Goal: Task Accomplishment & Management: Manage account settings

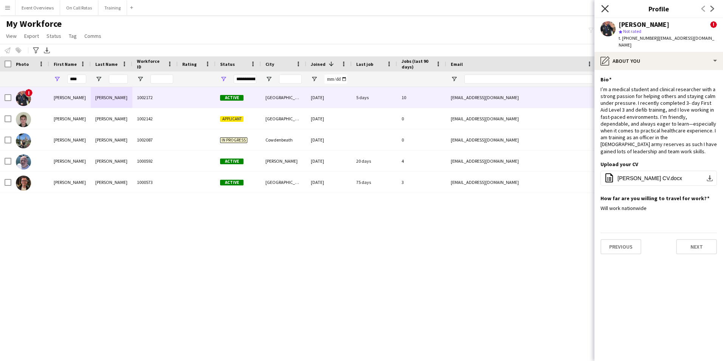
click at [605, 7] on icon "Close pop-in" at bounding box center [604, 8] width 7 height 7
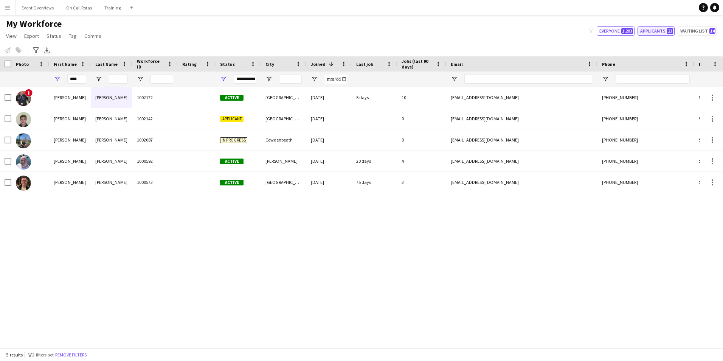
click at [658, 35] on button "Applicants 23" at bounding box center [656, 30] width 37 height 9
type input "**********"
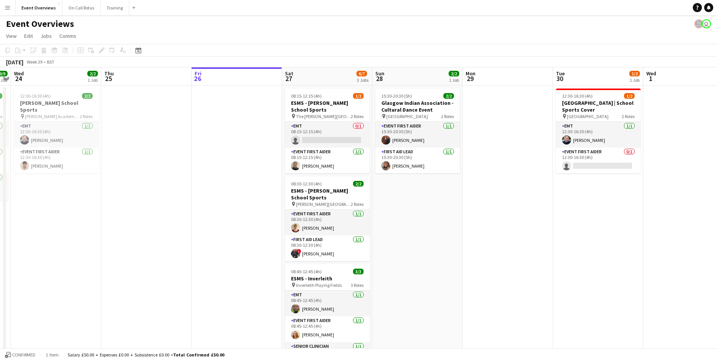
scroll to position [0, 221]
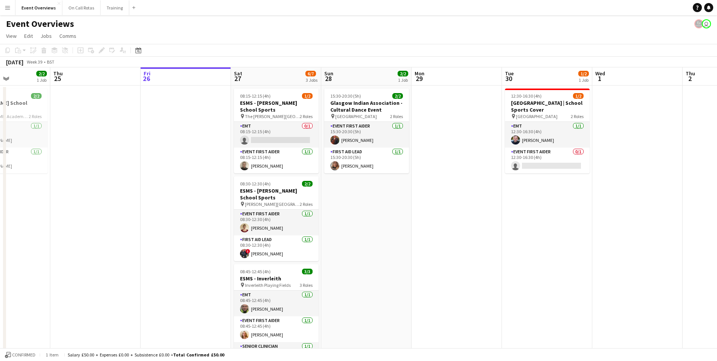
drag, startPoint x: 589, startPoint y: 233, endPoint x: 538, endPoint y: 241, distance: 51.7
click at [538, 241] on app-calendar-viewport "Mon 22 Tue 23 9/9 1 Job Wed 24 2/2 1 Job Thu 25 Fri 26 Sat 27 6/7 3 Jobs Sun 28…" at bounding box center [358, 358] width 717 height 582
click at [278, 121] on app-job-card "08:15-12:15 (4h) 1/2 ESMS - Mary Erskine's School Sports pin The Mary Erskine S…" at bounding box center [276, 130] width 85 height 85
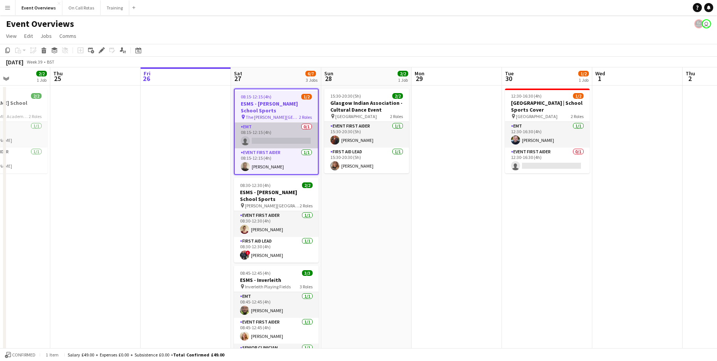
click at [281, 126] on app-card-role "EMT 0/1 08:15-12:15 (4h) single-neutral-actions" at bounding box center [276, 136] width 83 height 26
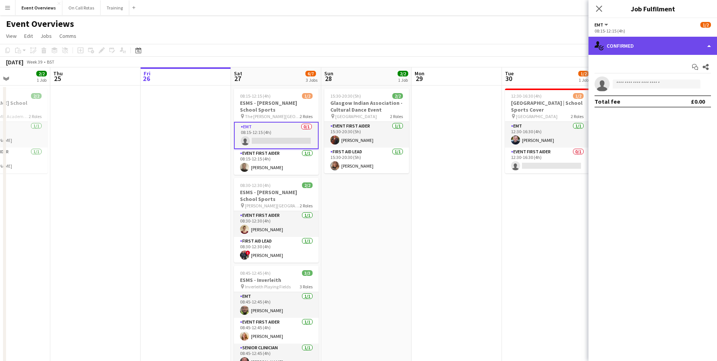
click at [674, 46] on div "single-neutral-actions-check-2 Confirmed" at bounding box center [653, 46] width 129 height 18
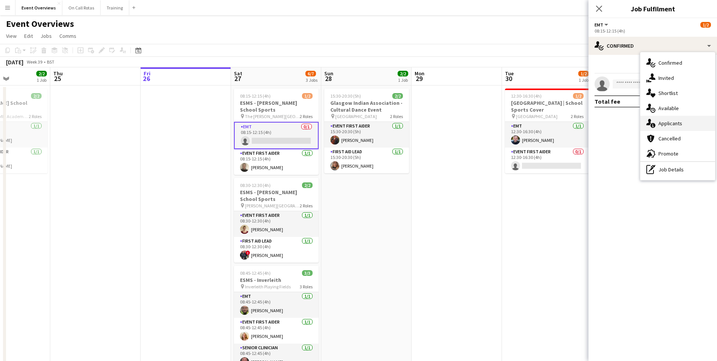
click at [680, 124] on span "Applicants" at bounding box center [671, 123] width 24 height 7
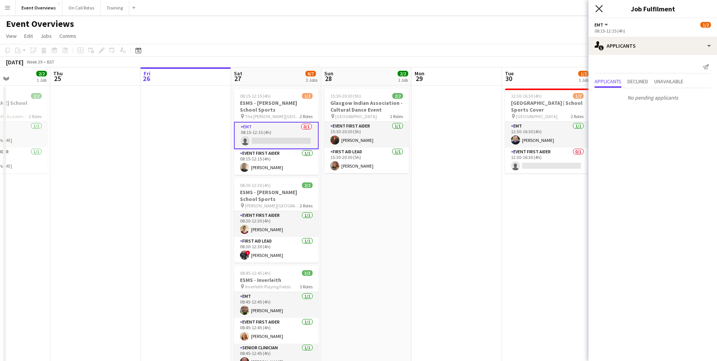
click at [600, 6] on icon "Close pop-in" at bounding box center [599, 8] width 7 height 7
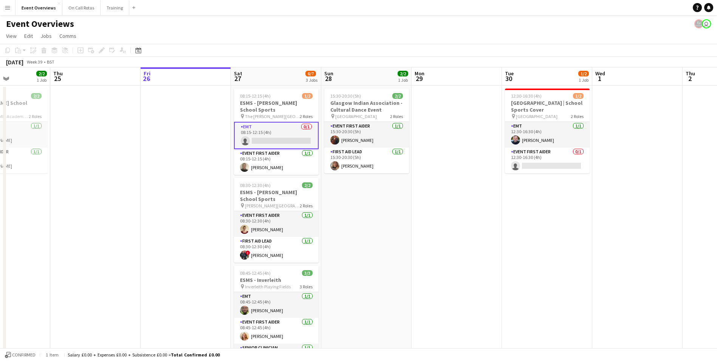
click at [523, 203] on app-date-cell "12:30-16:30 (4h) 1/2 Glenalmond College | School Sports Cover pin Glenalmond Co…" at bounding box center [547, 367] width 90 height 564
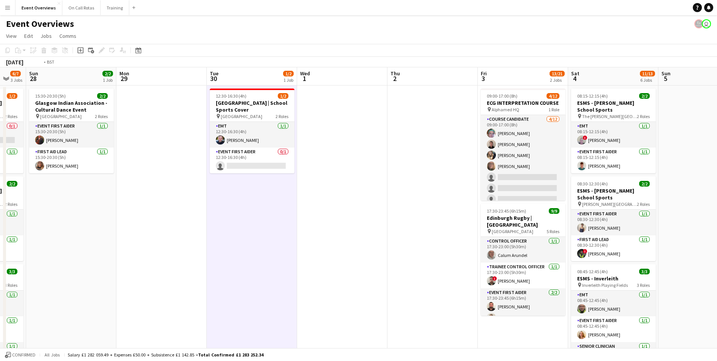
drag, startPoint x: 630, startPoint y: 217, endPoint x: 208, endPoint y: 251, distance: 424.1
click at [208, 251] on app-calendar-viewport "Wed 24 2/2 1 Job Thu 25 Fri 26 Sat 27 6/7 3 Jobs Sun 28 2/2 1 Job Mon 29 Tue 30…" at bounding box center [358, 358] width 717 height 582
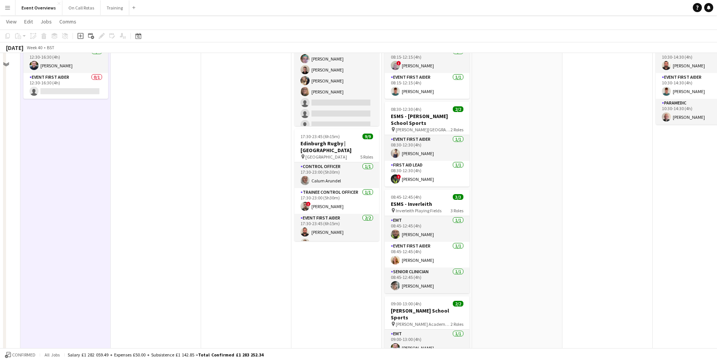
scroll to position [0, 0]
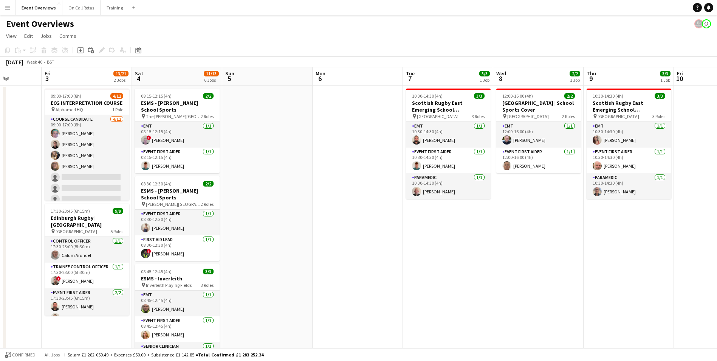
drag, startPoint x: 575, startPoint y: 218, endPoint x: 325, endPoint y: 226, distance: 250.1
click at [325, 226] on app-calendar-viewport "Tue 30 1/2 1 Job Wed 1 Thu 2 Fri 3 13/21 2 Jobs Sat 4 11/13 6 Jobs Sun 5 Mon 6 …" at bounding box center [358, 358] width 717 height 582
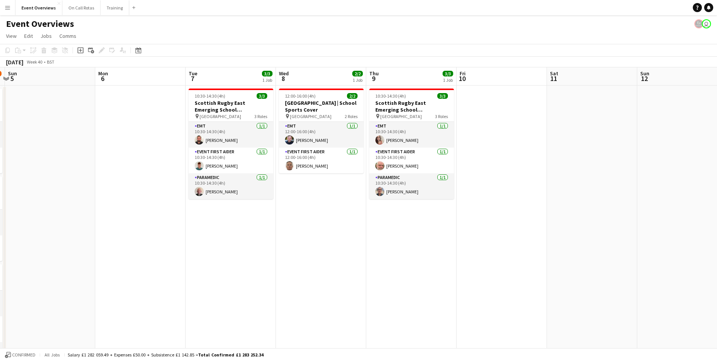
scroll to position [0, 267]
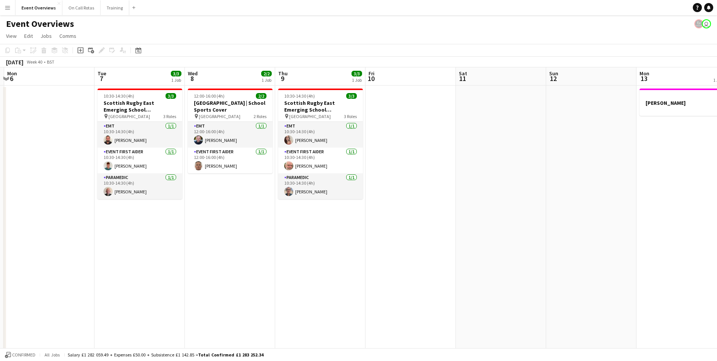
drag, startPoint x: 633, startPoint y: 227, endPoint x: 353, endPoint y: 236, distance: 279.6
click at [353, 236] on app-calendar-viewport "Fri 3 13/21 2 Jobs Sat 4 11/13 6 Jobs Sun 5 Mon 6 Tue 7 3/3 1 Job Wed 8 2/2 1 J…" at bounding box center [358, 358] width 717 height 582
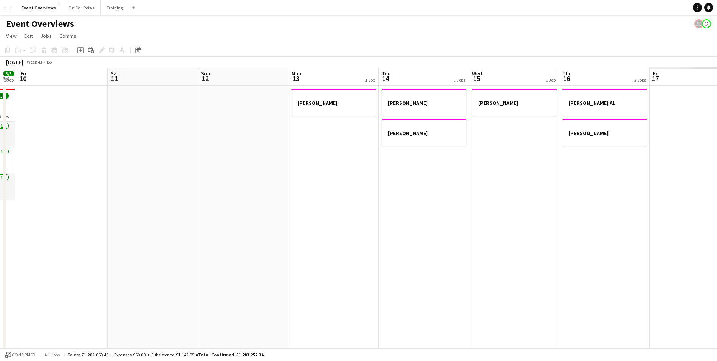
scroll to position [0, 207]
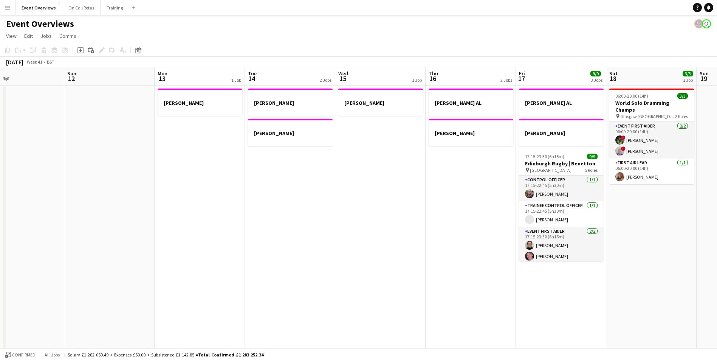
drag, startPoint x: 630, startPoint y: 219, endPoint x: 147, endPoint y: 256, distance: 483.5
click at [147, 256] on app-calendar-viewport "Thu 9 3/3 1 Job Fri 10 Sat 11 Sun 12 Mon 13 1 Job Tue 14 2 Jobs Wed 15 1 Job Th…" at bounding box center [358, 358] width 717 height 582
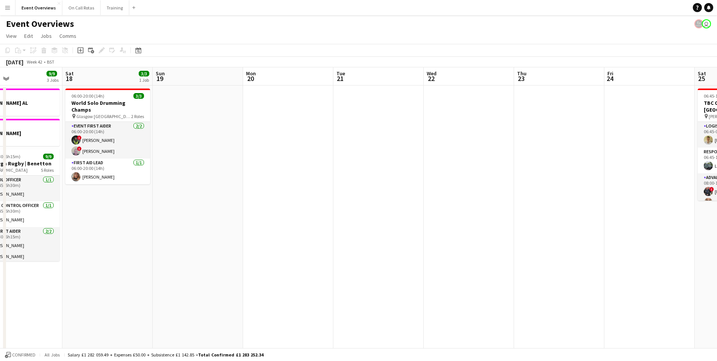
scroll to position [0, 229]
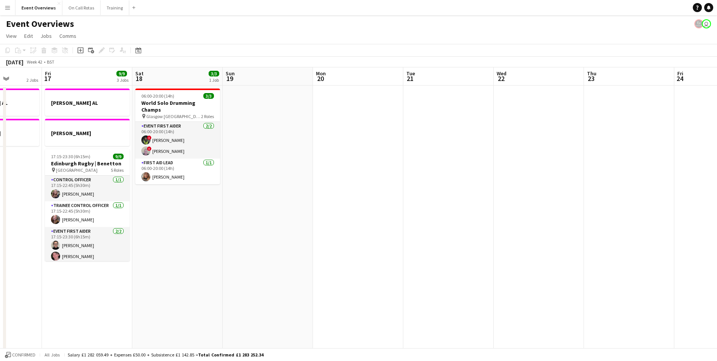
drag, startPoint x: 697, startPoint y: 247, endPoint x: 222, endPoint y: 262, distance: 474.4
click at [222, 262] on app-calendar-viewport "Tue 14 2 Jobs Wed 15 1 Job Thu 16 2 Jobs Fri 17 9/9 3 Jobs Sat 18 3/3 1 Job Sun…" at bounding box center [358, 358] width 717 height 582
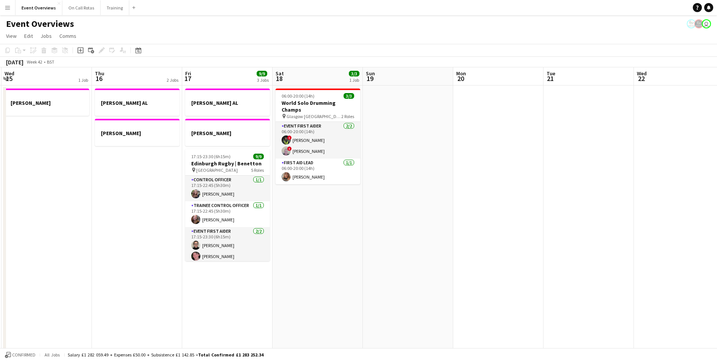
scroll to position [0, 238]
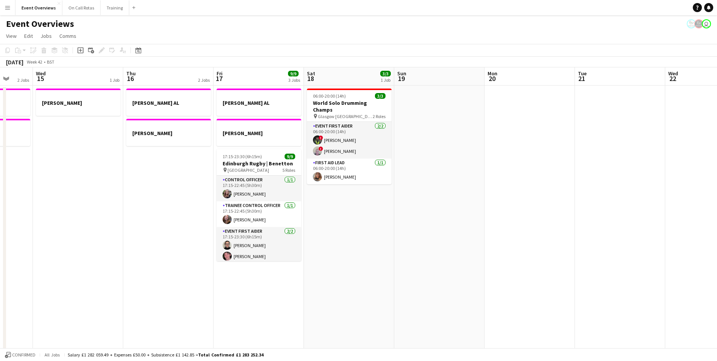
drag, startPoint x: 358, startPoint y: 152, endPoint x: 461, endPoint y: 142, distance: 103.0
click at [461, 142] on app-calendar-viewport "Sun 12 Mon 13 1 Job Tue 14 2 Jobs Wed 15 1 Job Thu 16 2 Jobs Fri 17 9/9 3 Jobs …" at bounding box center [358, 358] width 717 height 582
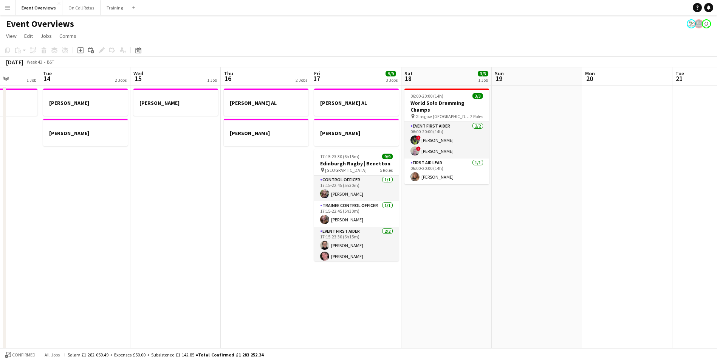
drag, startPoint x: 556, startPoint y: 174, endPoint x: 767, endPoint y: 152, distance: 212.9
click at [717, 152] on html "Menu Boards Boards Boards All jobs Status Workforce Workforce My Workforce Recr…" at bounding box center [358, 331] width 717 height 662
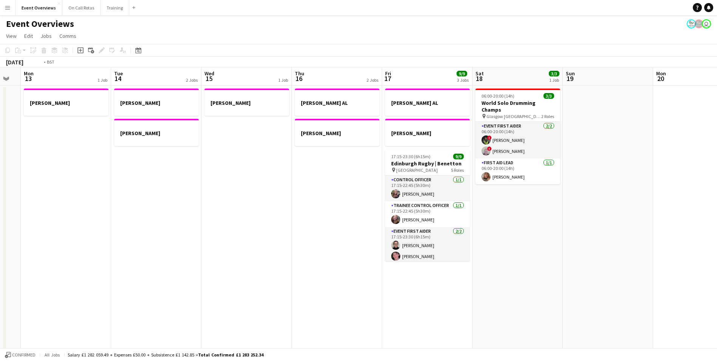
drag, startPoint x: 201, startPoint y: 235, endPoint x: 509, endPoint y: 172, distance: 314.1
click at [509, 172] on app-calendar-viewport "Sat 11 Sun 12 Mon 13 1 Job Tue 14 2 Jobs Wed 15 1 Job Thu 16 2 Jobs Fri 17 9/9 …" at bounding box center [358, 358] width 717 height 582
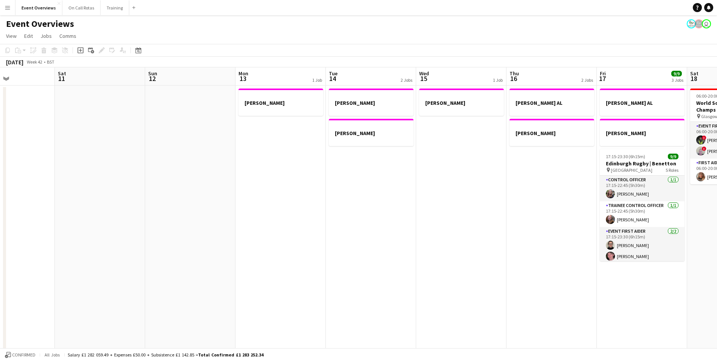
drag, startPoint x: 468, startPoint y: 169, endPoint x: 505, endPoint y: 168, distance: 37.1
click at [506, 168] on app-calendar-viewport "Wed 8 2/2 1 Job Thu 9 3/3 1 Job Fri 10 Sat 11 Sun 12 Mon 13 1 Job Tue 14 2 Jobs…" at bounding box center [358, 358] width 717 height 582
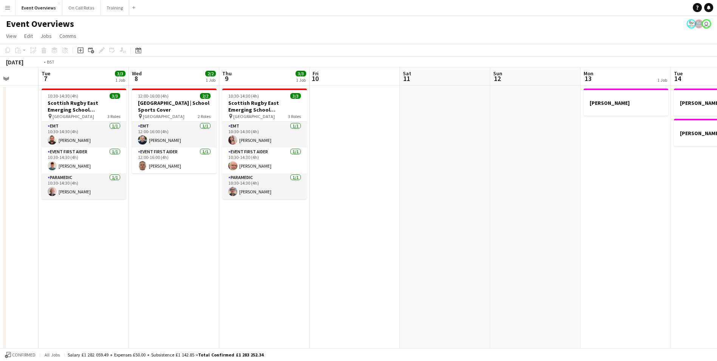
scroll to position [0, 169]
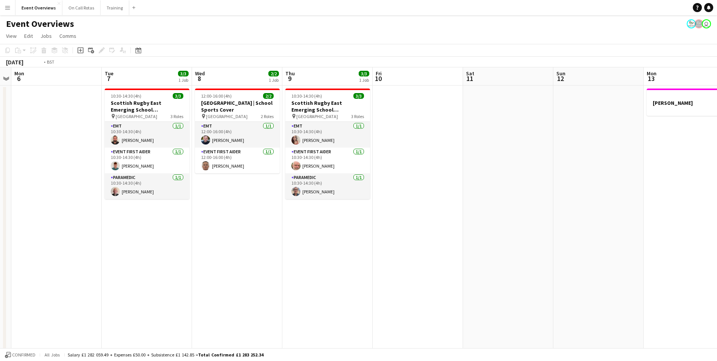
drag, startPoint x: 334, startPoint y: 191, endPoint x: 394, endPoint y: 183, distance: 60.6
click at [394, 183] on app-calendar-viewport "Sat 4 11/13 6 Jobs Sun 5 Mon 6 Tue 7 3/3 1 Job Wed 8 2/2 1 Job Thu 9 3/3 1 Job …" at bounding box center [358, 358] width 717 height 582
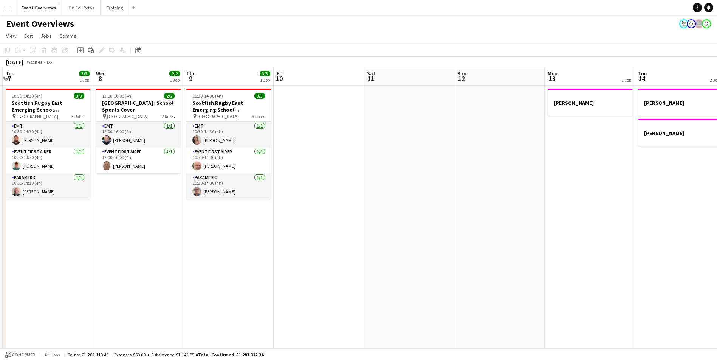
drag, startPoint x: 469, startPoint y: 261, endPoint x: 15, endPoint y: 227, distance: 455.4
click at [0, 252] on html "Menu Boards Boards Boards All jobs Status Workforce Workforce My Workforce Recr…" at bounding box center [358, 331] width 717 height 662
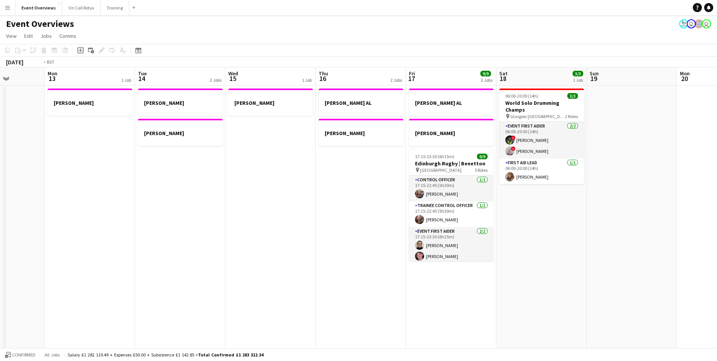
drag, startPoint x: 574, startPoint y: 278, endPoint x: 205, endPoint y: 260, distance: 369.5
click at [179, 271] on app-calendar-viewport "Fri 10 Sat 11 Sun 12 Mon 13 1 Job Tue 14 2 Jobs Wed 15 1 Job Thu 16 2 Jobs Fri …" at bounding box center [358, 358] width 717 height 582
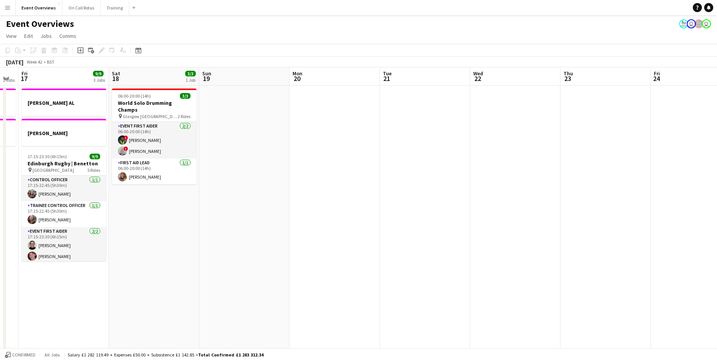
drag, startPoint x: 594, startPoint y: 226, endPoint x: 134, endPoint y: 228, distance: 459.5
click at [134, 228] on app-calendar-viewport "Tue 14 2 Jobs Wed 15 1 Job Thu 16 2 Jobs Fri 17 9/9 3 Jobs Sat 18 3/3 1 Job Sun…" at bounding box center [358, 358] width 717 height 582
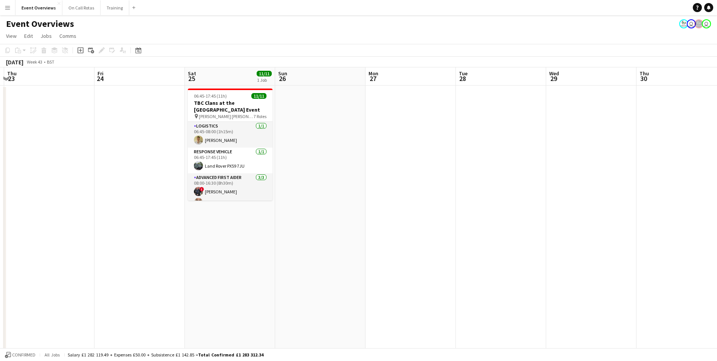
drag, startPoint x: 606, startPoint y: 199, endPoint x: 189, endPoint y: 218, distance: 417.5
click at [186, 219] on app-calendar-viewport "Mon 20 Tue 21 Wed 22 Thu 23 Fri 24 Sat 25 11/11 1 Job Sun 26 Mon 27 Tue 28 Wed …" at bounding box center [358, 358] width 717 height 582
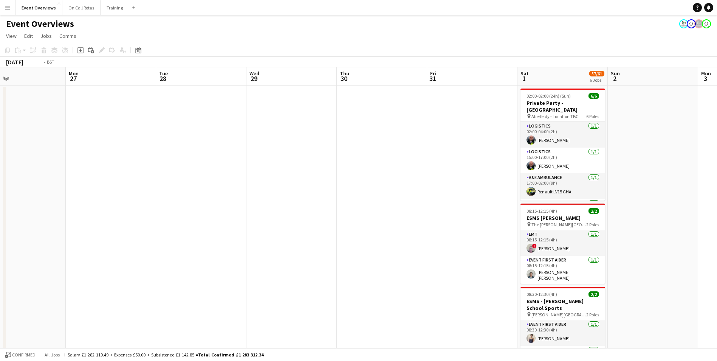
drag, startPoint x: 574, startPoint y: 194, endPoint x: 267, endPoint y: 208, distance: 307.0
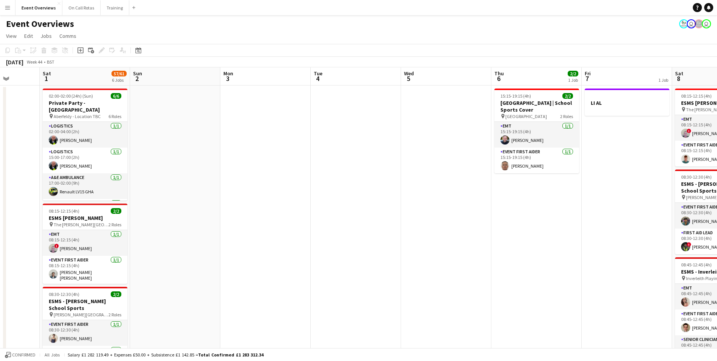
drag, startPoint x: 590, startPoint y: 223, endPoint x: 237, endPoint y: 216, distance: 352.5
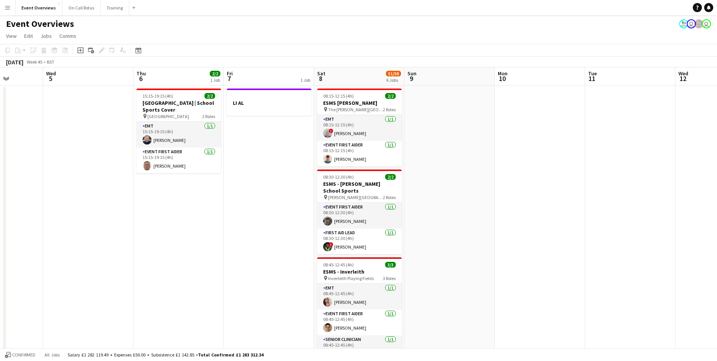
drag, startPoint x: 664, startPoint y: 206, endPoint x: 438, endPoint y: 211, distance: 225.4
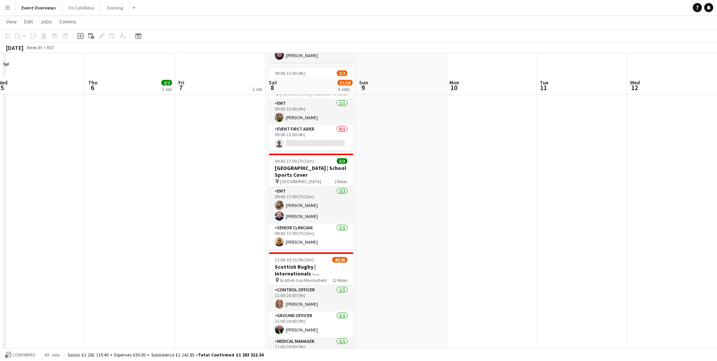
scroll to position [340, 0]
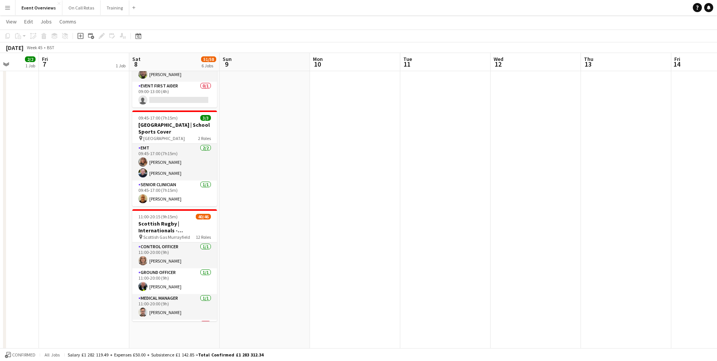
drag, startPoint x: 583, startPoint y: 200, endPoint x: 190, endPoint y: 223, distance: 393.5
click at [179, 222] on app-calendar-viewport "Tue 4 Wed 5 Thu 6 2/2 1 Job Fri 7 1 Job Sat 8 51/58 6 Jobs Sun 9 Mon 10 Tue 11 …" at bounding box center [358, 22] width 717 height 666
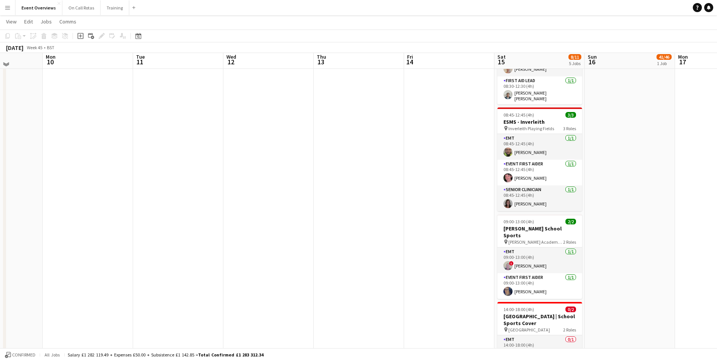
scroll to position [0, 0]
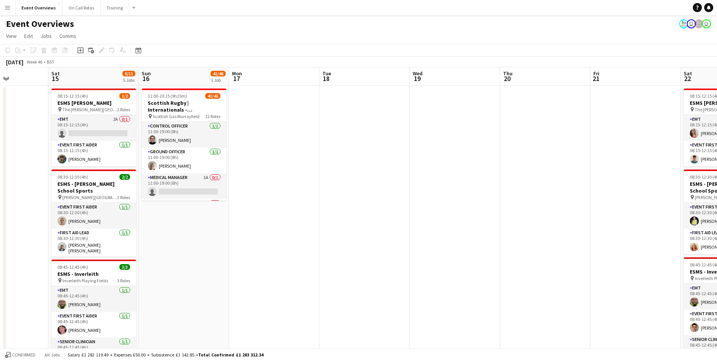
drag, startPoint x: 677, startPoint y: 258, endPoint x: 230, endPoint y: 242, distance: 446.5
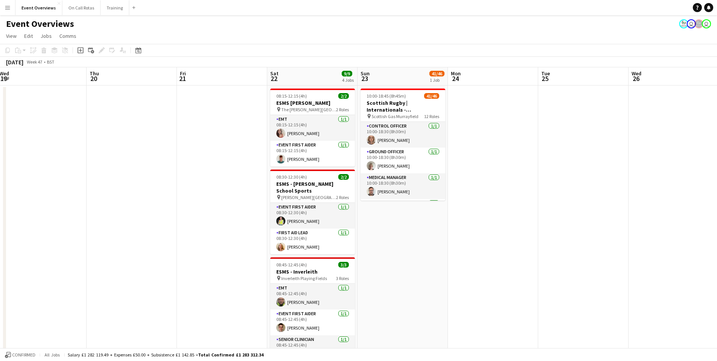
scroll to position [0, 226]
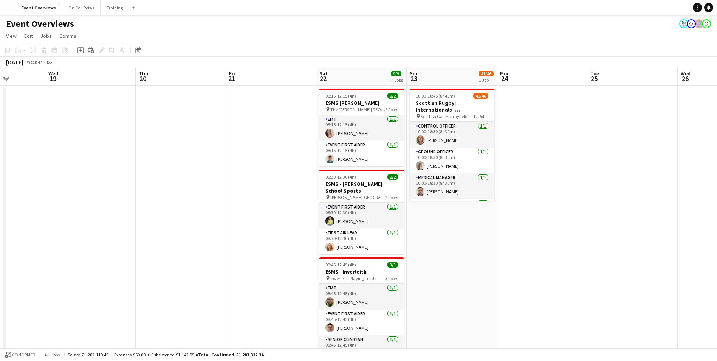
drag, startPoint x: 398, startPoint y: 227, endPoint x: 101, endPoint y: 230, distance: 297.2
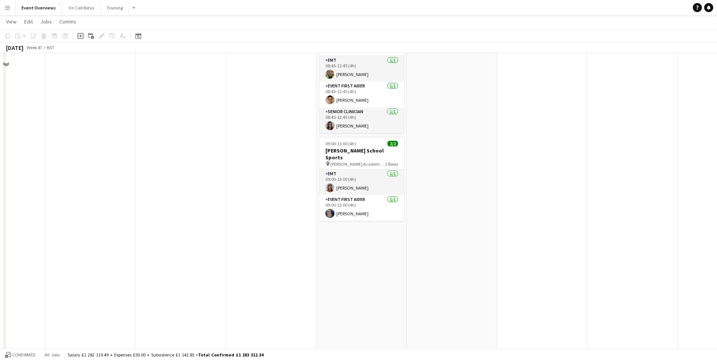
scroll to position [0, 0]
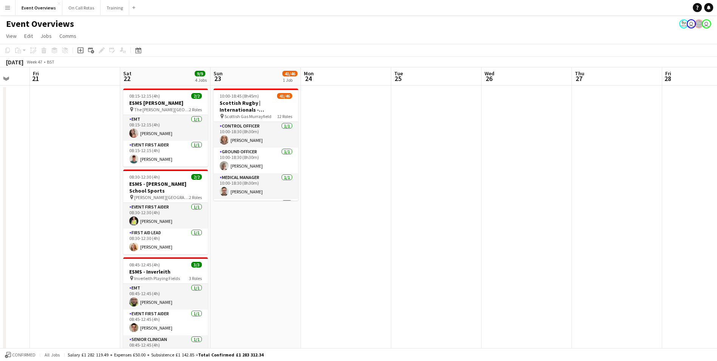
drag, startPoint x: 583, startPoint y: 228, endPoint x: 116, endPoint y: 233, distance: 467.4
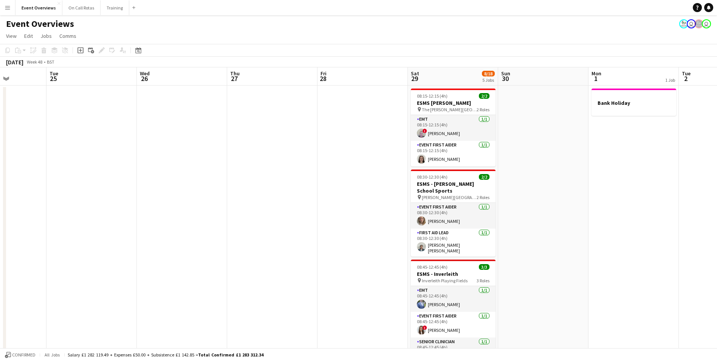
drag, startPoint x: 243, startPoint y: 217, endPoint x: 234, endPoint y: 219, distance: 9.3
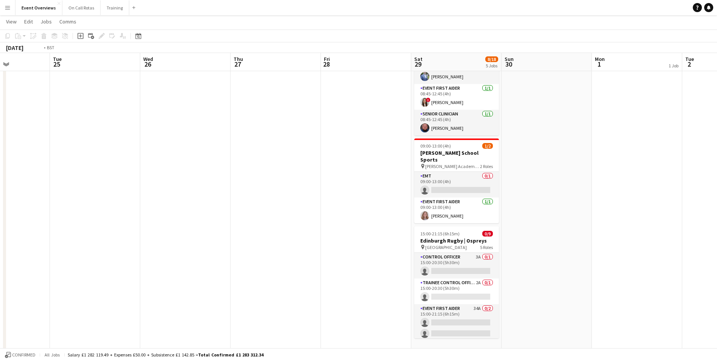
drag, startPoint x: 618, startPoint y: 196, endPoint x: 17, endPoint y: 201, distance: 600.5
click at [17, 201] on app-calendar-viewport "Sat 22 9/9 4 Jobs Sun 23 41/46 1 Job Mon 24 Tue 25 Wed 26 Thu 27 Fri 28 Sat 29 …" at bounding box center [358, 136] width 717 height 666
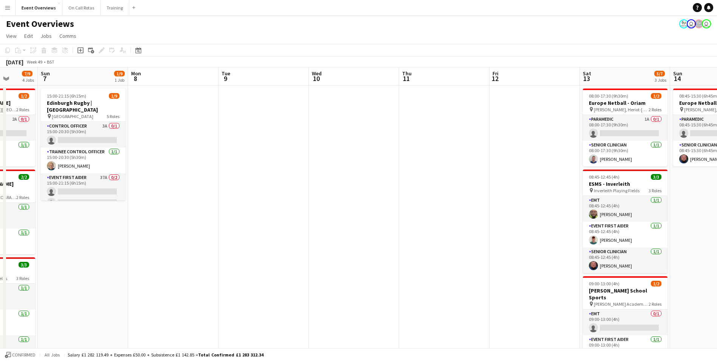
drag, startPoint x: 588, startPoint y: 239, endPoint x: 106, endPoint y: 227, distance: 482.7
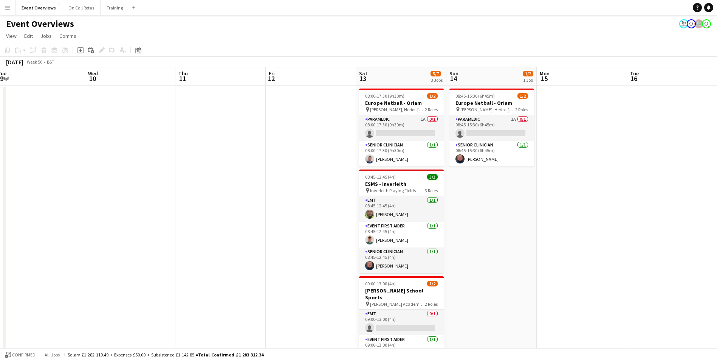
scroll to position [0, 234]
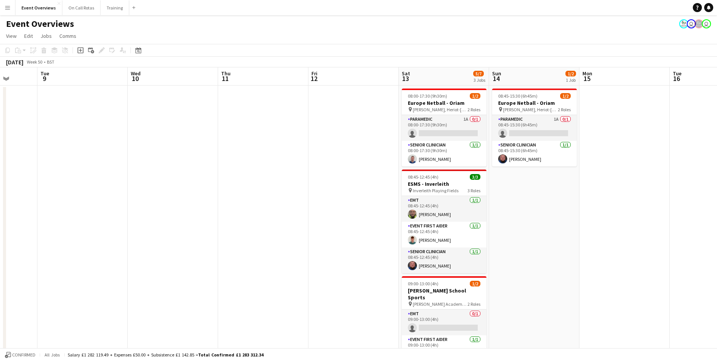
drag, startPoint x: 416, startPoint y: 195, endPoint x: 235, endPoint y: 179, distance: 182.2
click at [438, 127] on app-card-role "Paramedic 1A 0/1 08:00-17:30 (9h30m) single-neutral-actions" at bounding box center [444, 128] width 85 height 26
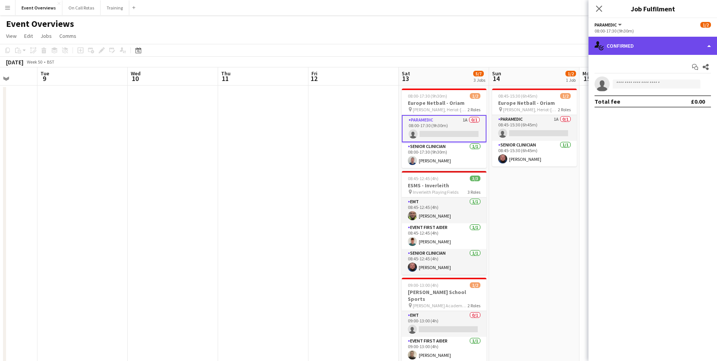
click at [652, 52] on div "single-neutral-actions-check-2 Confirmed" at bounding box center [653, 46] width 129 height 18
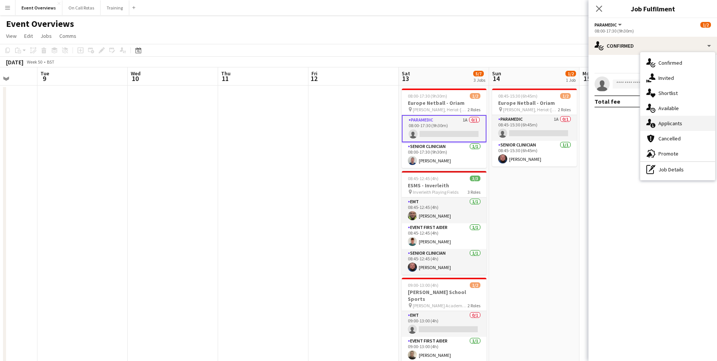
click at [663, 121] on span "Applicants" at bounding box center [671, 123] width 24 height 7
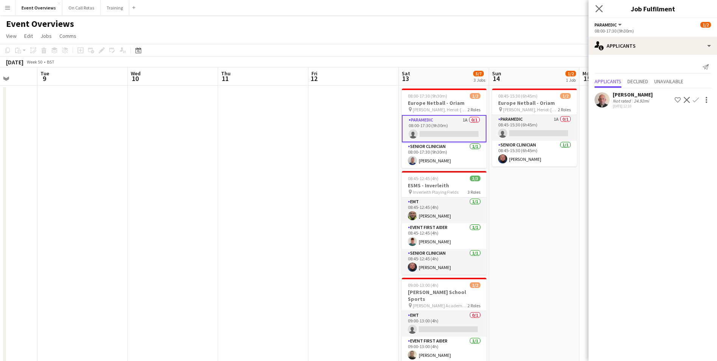
click at [594, 12] on app-icon "Close pop-in" at bounding box center [599, 8] width 11 height 11
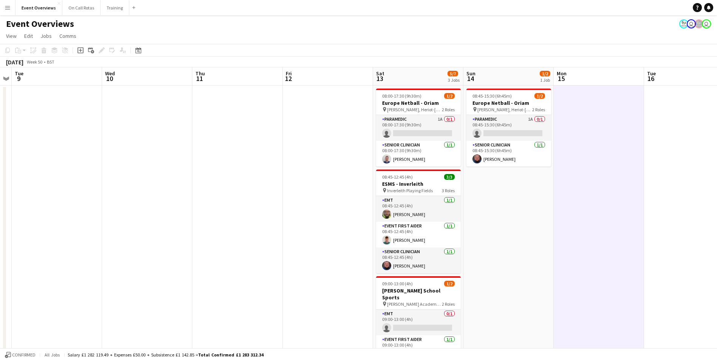
scroll to position [0, 290]
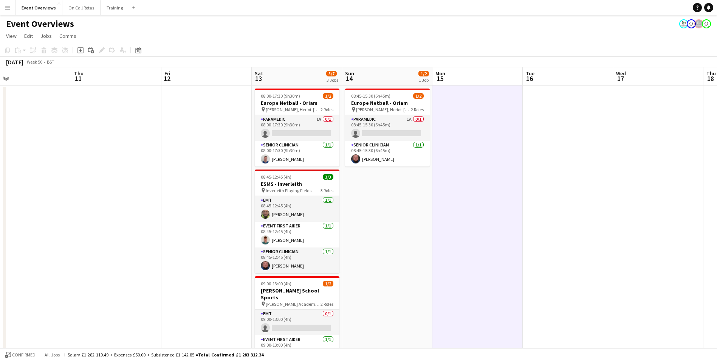
drag, startPoint x: 708, startPoint y: 211, endPoint x: 560, endPoint y: 222, distance: 147.5
click at [324, 157] on app-card-role "Senior Clinician 1/1 08:00-17:30 (9h30m) dominik krzeminski" at bounding box center [297, 154] width 85 height 26
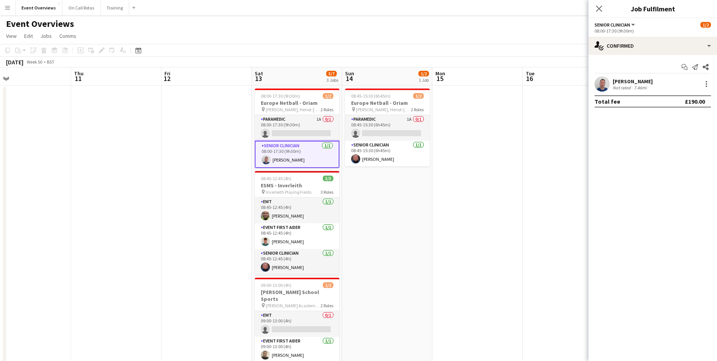
click at [599, 87] on app-user-avatar at bounding box center [602, 83] width 15 height 15
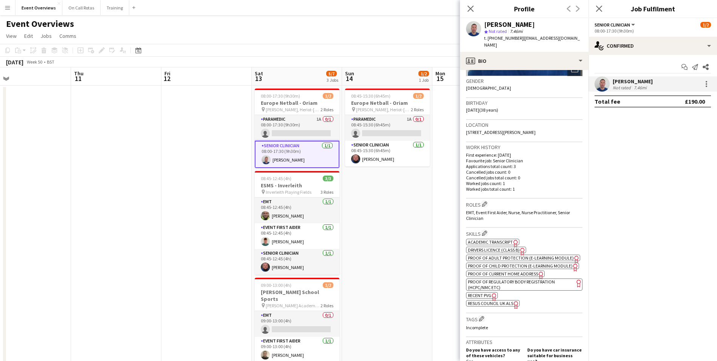
scroll to position [0, 0]
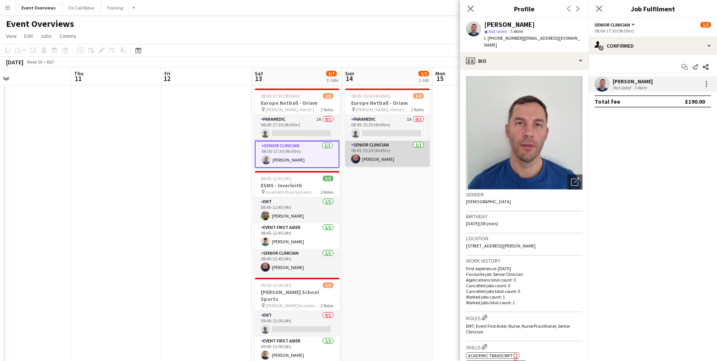
click at [355, 160] on app-user-avatar at bounding box center [355, 158] width 9 height 9
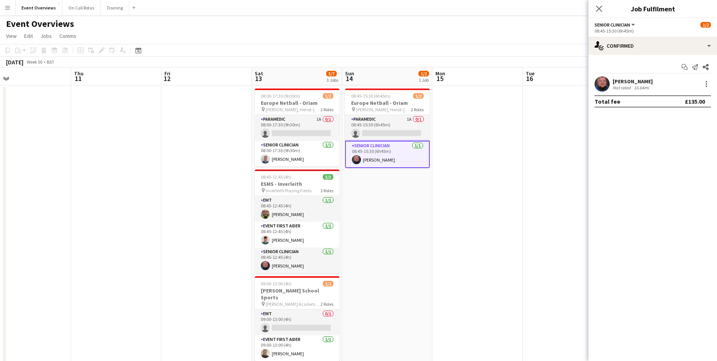
click at [355, 160] on app-user-avatar at bounding box center [356, 159] width 9 height 9
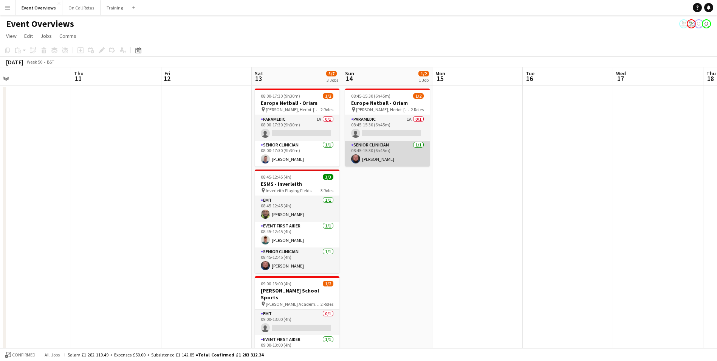
click at [354, 158] on app-user-avatar at bounding box center [355, 158] width 9 height 9
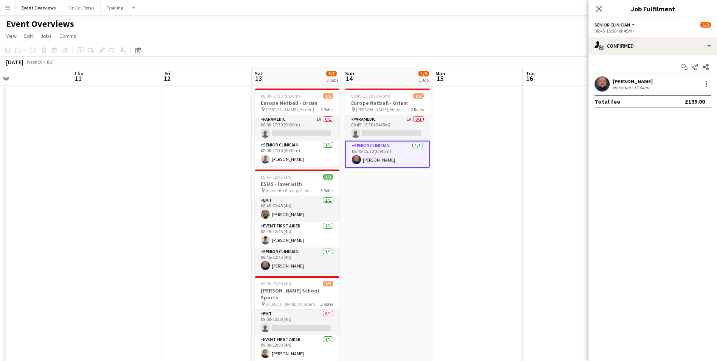
click at [602, 92] on app-user-avatar at bounding box center [602, 83] width 15 height 15
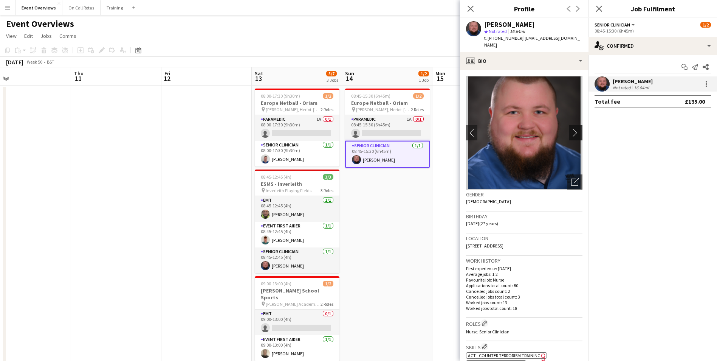
click at [571, 129] on app-icon "chevron-right" at bounding box center [577, 133] width 12 height 8
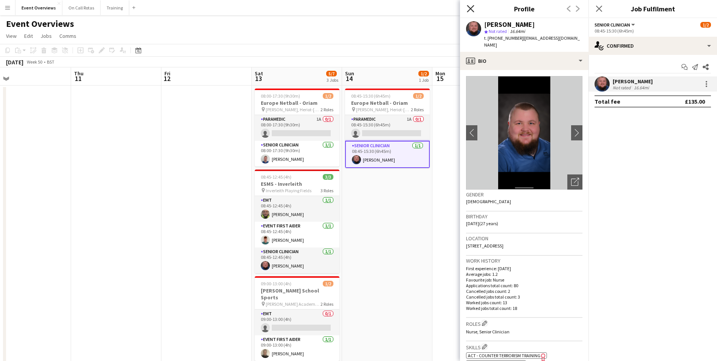
click at [472, 11] on icon "Close pop-in" at bounding box center [470, 8] width 7 height 7
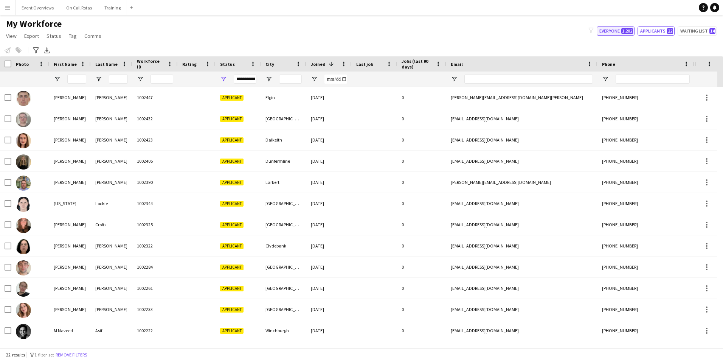
click at [624, 30] on span "1,202" at bounding box center [627, 31] width 12 height 6
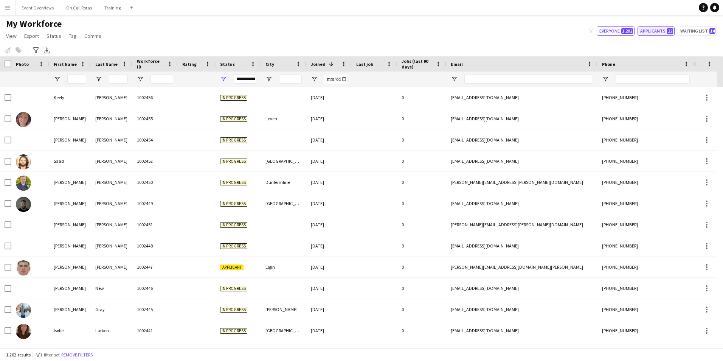
click at [661, 35] on button "Applicants 22" at bounding box center [656, 30] width 37 height 9
type input "**********"
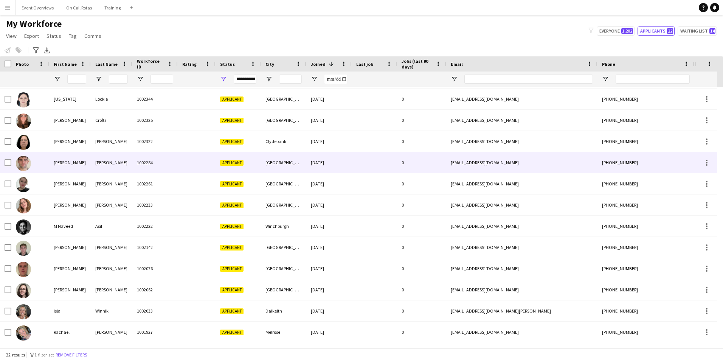
scroll to position [211, 0]
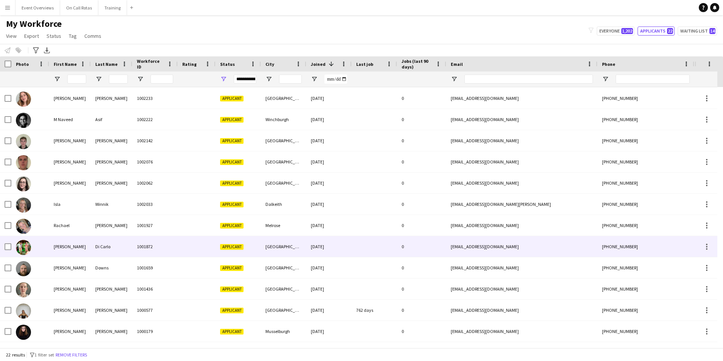
click at [70, 241] on div "Andrew" at bounding box center [70, 246] width 42 height 21
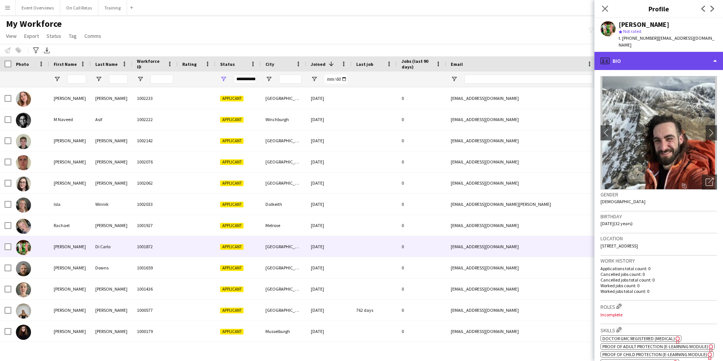
click at [680, 55] on div "profile Bio" at bounding box center [658, 61] width 129 height 18
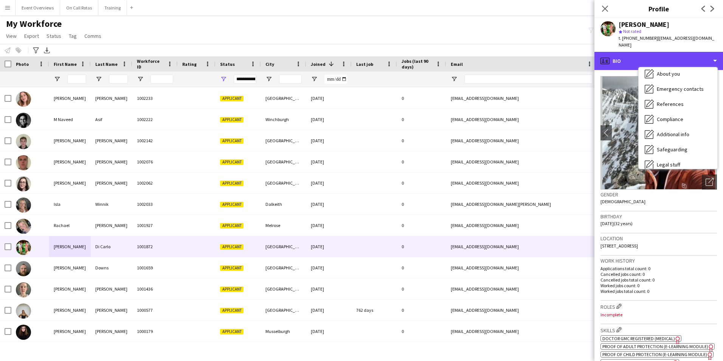
scroll to position [132, 0]
click at [667, 52] on div "profile Bio" at bounding box center [658, 61] width 129 height 18
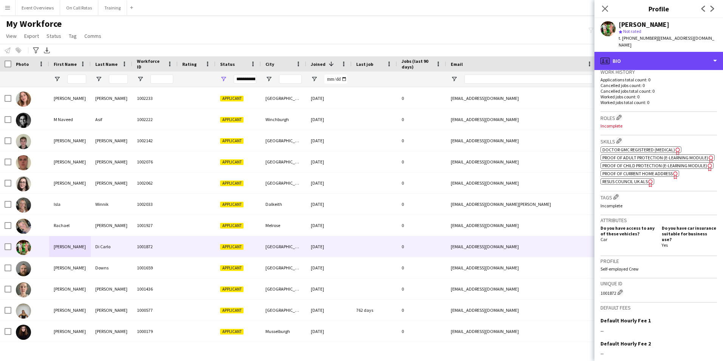
scroll to position [189, 0]
click at [651, 55] on div "profile Bio" at bounding box center [658, 61] width 129 height 18
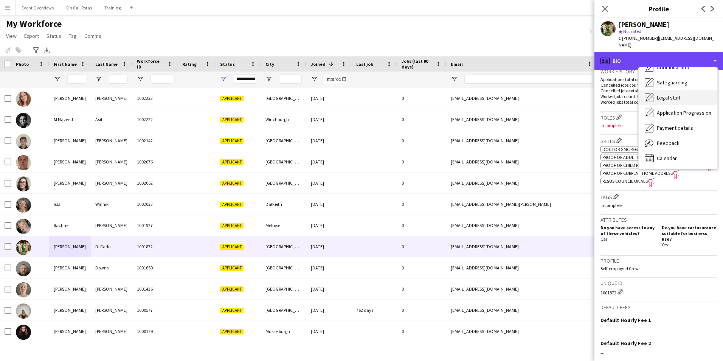
scroll to position [0, 0]
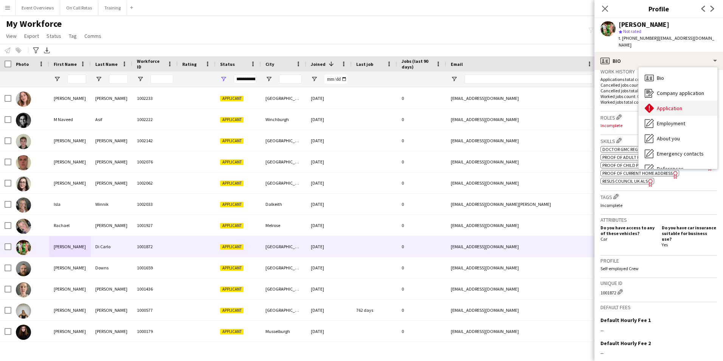
click at [674, 105] on span "Application" at bounding box center [669, 108] width 25 height 7
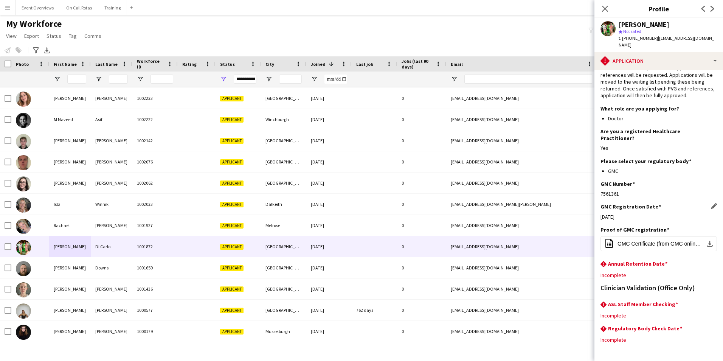
scroll to position [63, 0]
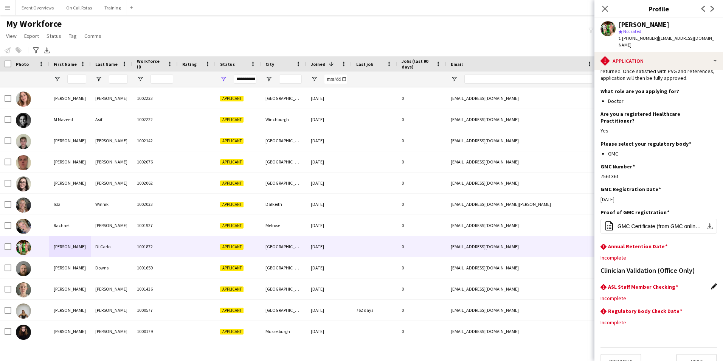
click at [711, 283] on app-icon "Edit this field" at bounding box center [714, 286] width 6 height 6
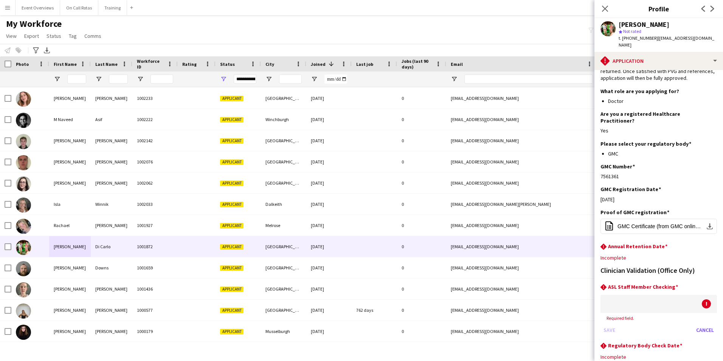
click at [631, 295] on div at bounding box center [651, 304] width 101 height 18
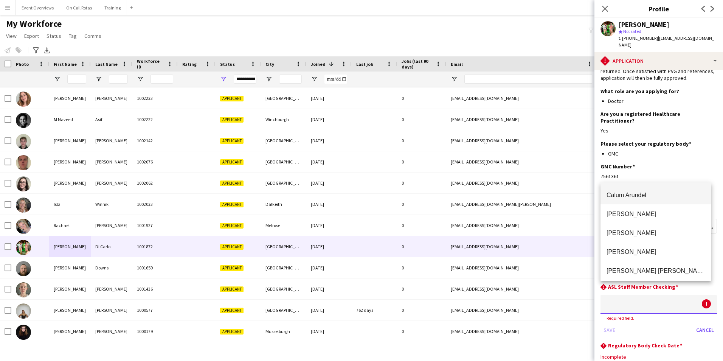
scroll to position [0, 0]
click at [606, 3] on div at bounding box center [361, 180] width 723 height 361
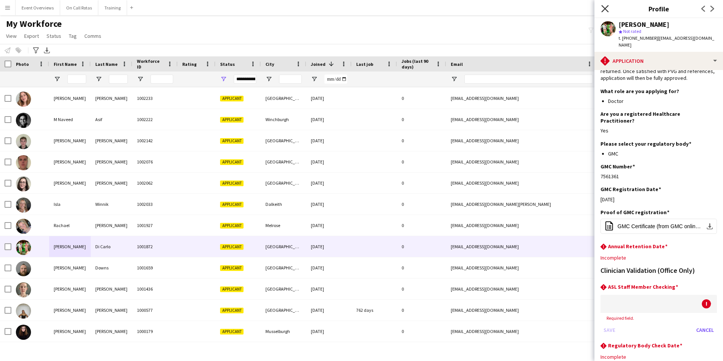
click at [606, 6] on icon "Close pop-in" at bounding box center [604, 8] width 7 height 7
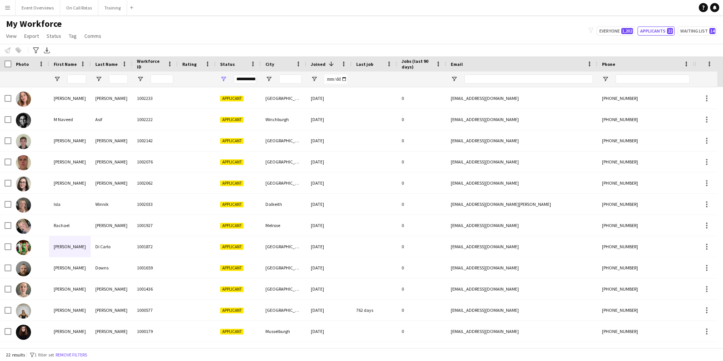
click at [524, 17] on main "My Workforce View Views Default view Active Staff Applications - First Aider Ap…" at bounding box center [361, 182] width 723 height 335
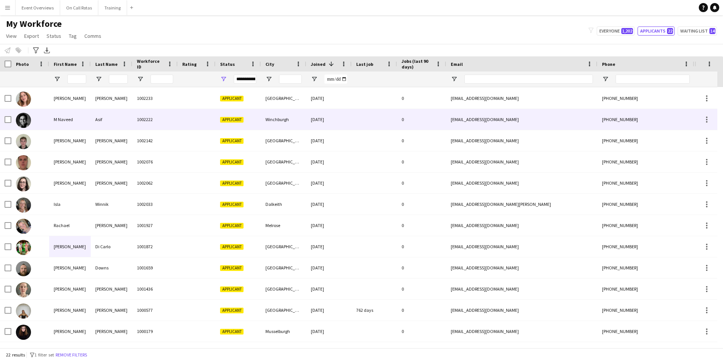
click at [116, 120] on div "Asif" at bounding box center [112, 119] width 42 height 21
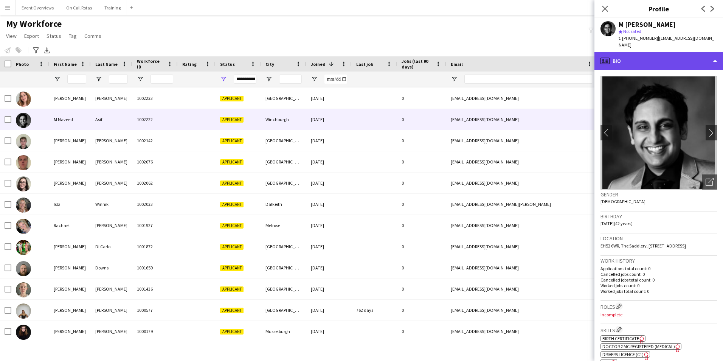
click at [632, 57] on div "profile Bio" at bounding box center [658, 61] width 129 height 18
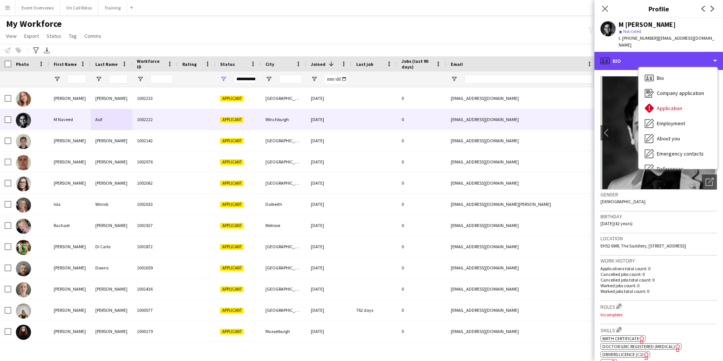
scroll to position [132, 0]
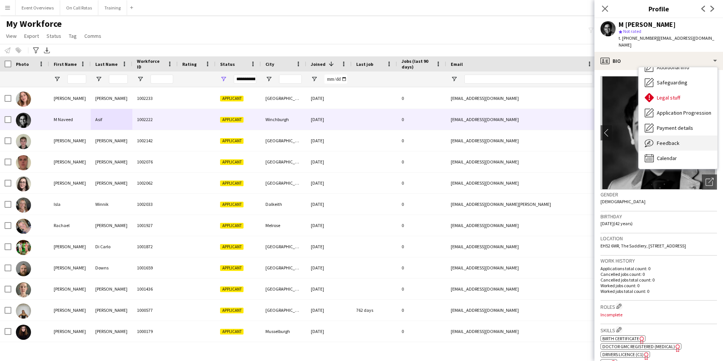
click at [671, 140] on div "Feedback Feedback" at bounding box center [678, 142] width 79 height 15
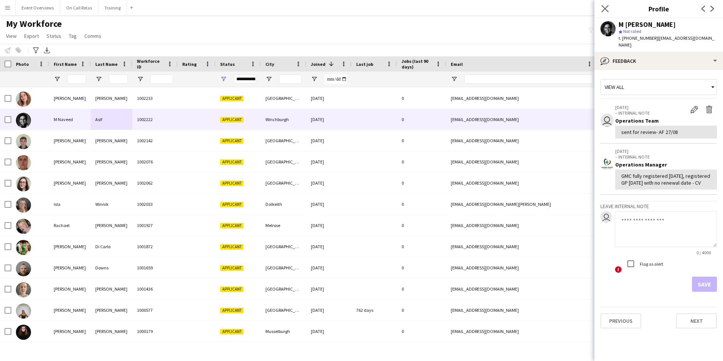
click at [601, 7] on app-icon "Close pop-in" at bounding box center [605, 8] width 11 height 11
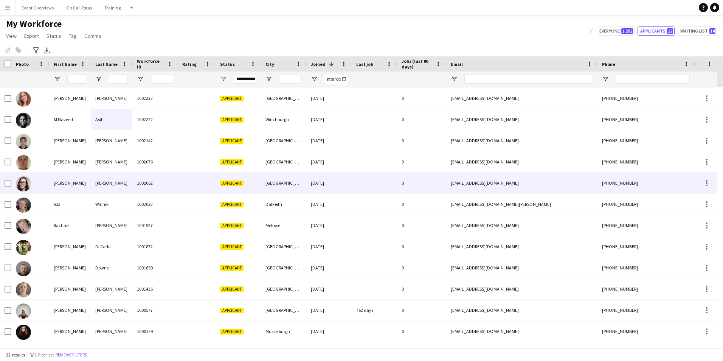
scroll to position [173, 0]
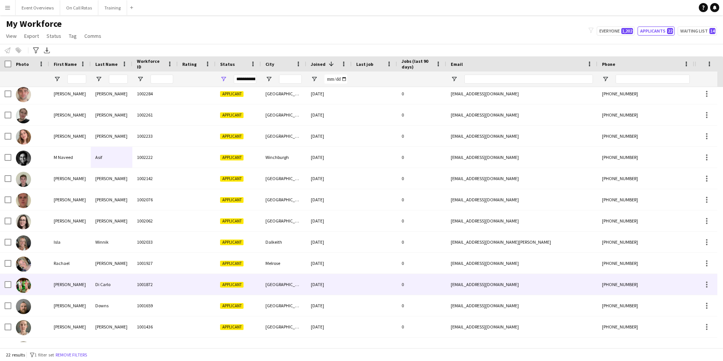
click at [197, 278] on div at bounding box center [197, 284] width 38 height 21
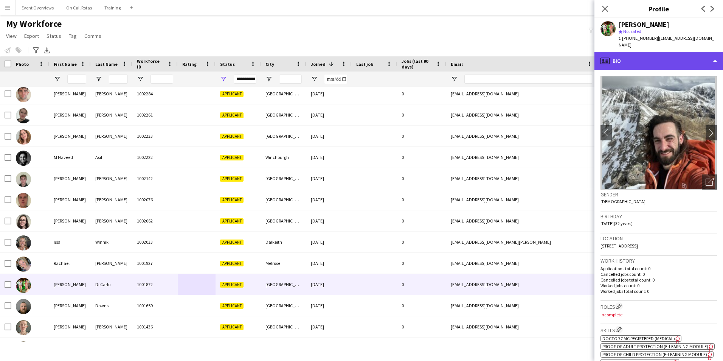
click at [636, 52] on div "profile Bio" at bounding box center [658, 61] width 129 height 18
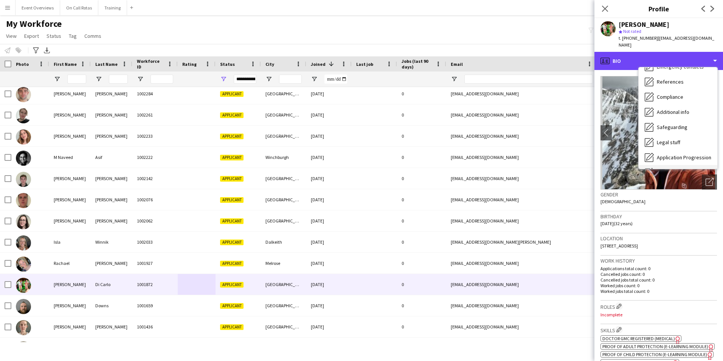
scroll to position [132, 0]
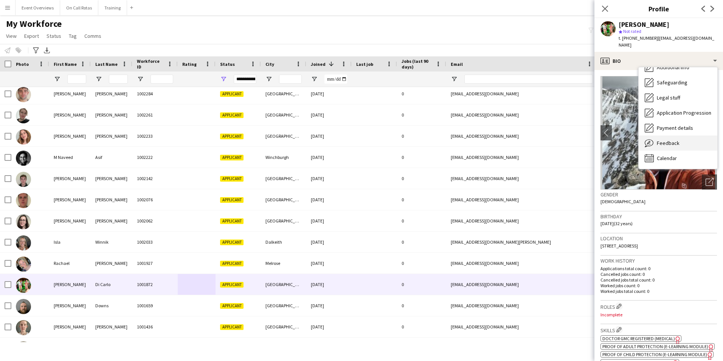
click at [663, 140] on span "Feedback" at bounding box center [668, 143] width 23 height 7
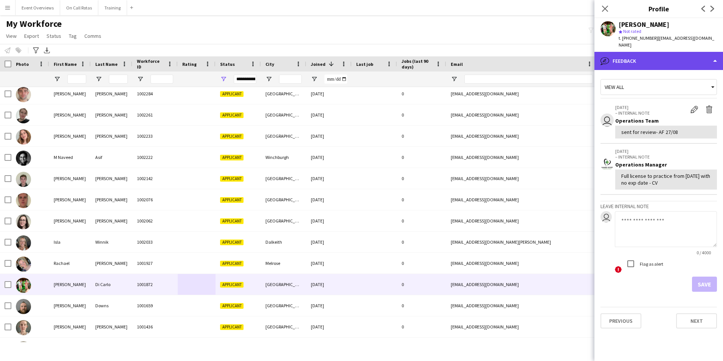
click at [638, 52] on div "bubble-pencil Feedback" at bounding box center [658, 61] width 129 height 18
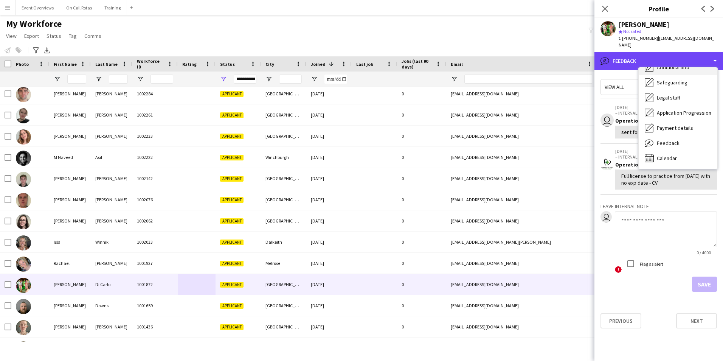
scroll to position [0, 0]
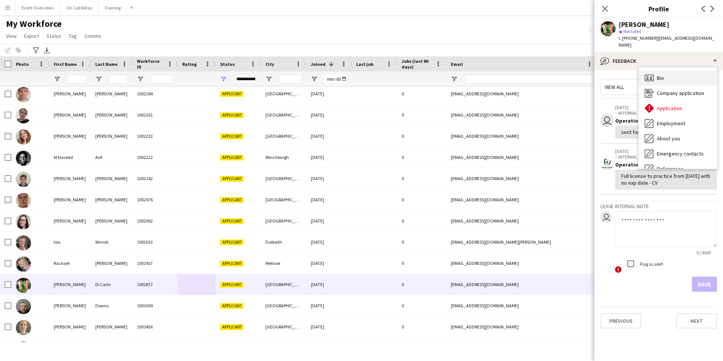
click at [662, 70] on div "Bio Bio" at bounding box center [678, 77] width 79 height 15
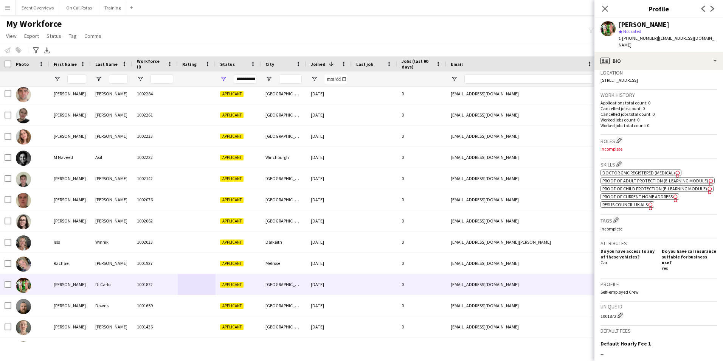
scroll to position [189, 0]
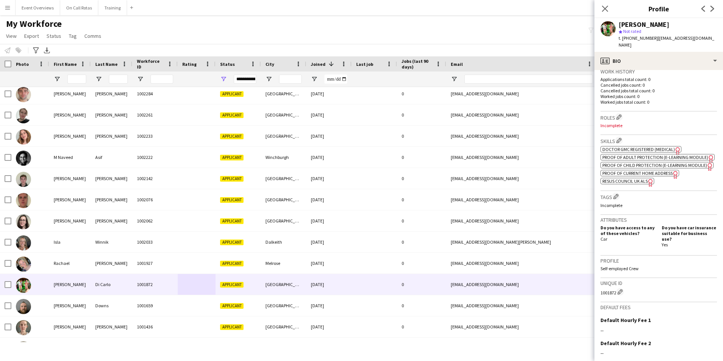
click at [635, 184] on span "Resus Council UK ALS" at bounding box center [624, 181] width 45 height 6
click at [606, 9] on icon "Close pop-in" at bounding box center [604, 8] width 7 height 7
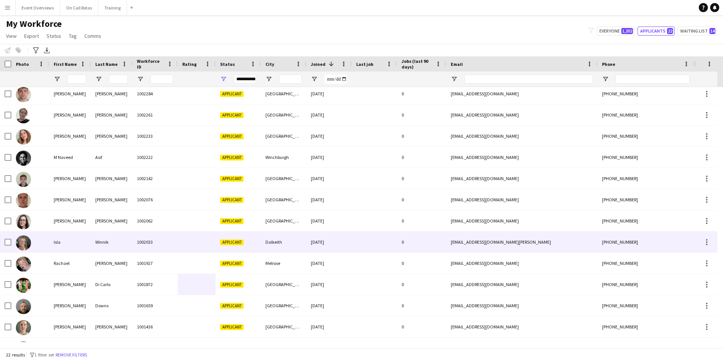
scroll to position [211, 0]
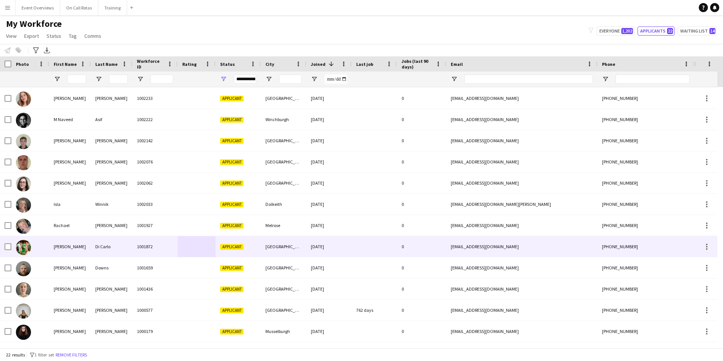
click at [84, 244] on div "Andrew" at bounding box center [70, 246] width 42 height 21
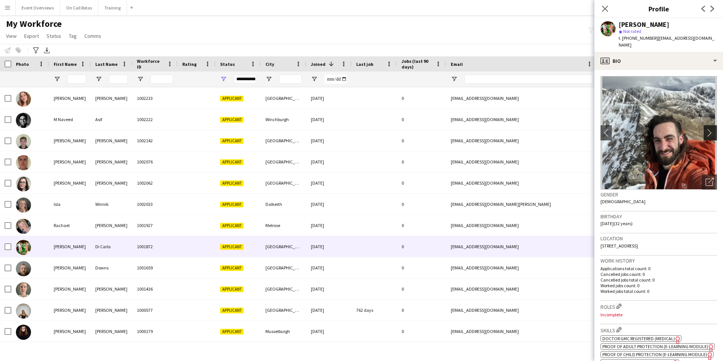
click at [706, 129] on app-icon "chevron-right" at bounding box center [712, 133] width 12 height 8
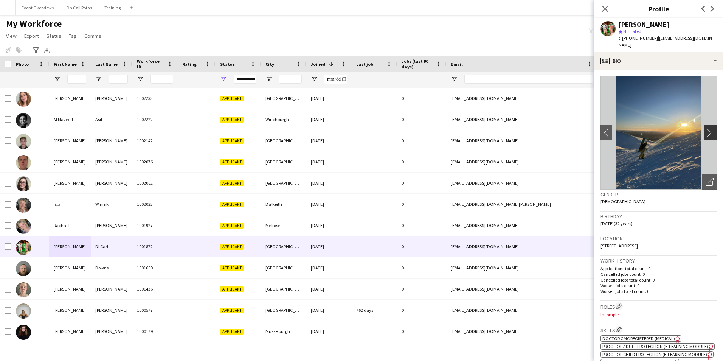
click at [706, 129] on app-icon "chevron-right" at bounding box center [712, 133] width 12 height 8
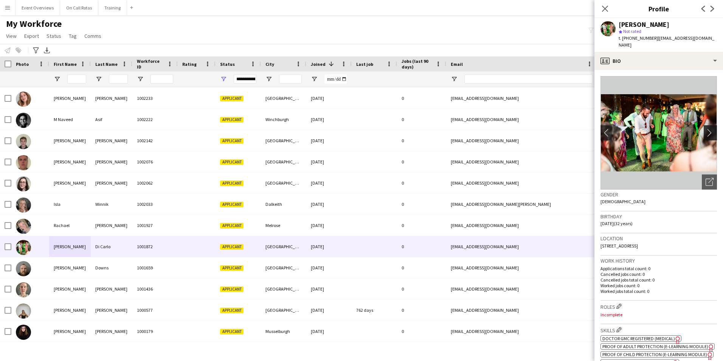
click at [706, 129] on app-icon "chevron-right" at bounding box center [712, 133] width 12 height 8
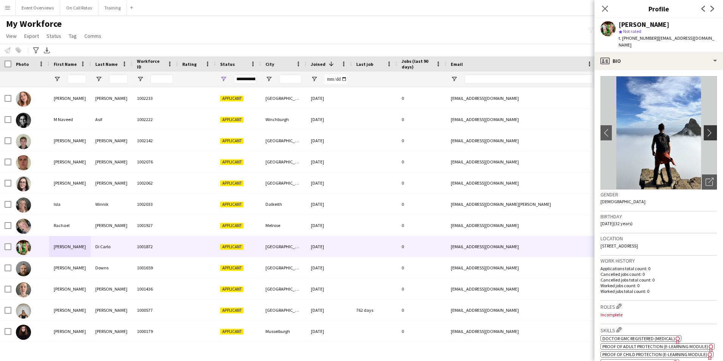
click at [706, 129] on app-icon "chevron-right" at bounding box center [712, 133] width 12 height 8
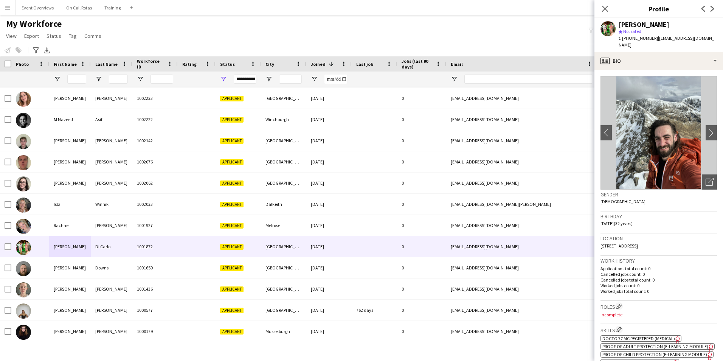
scroll to position [113, 0]
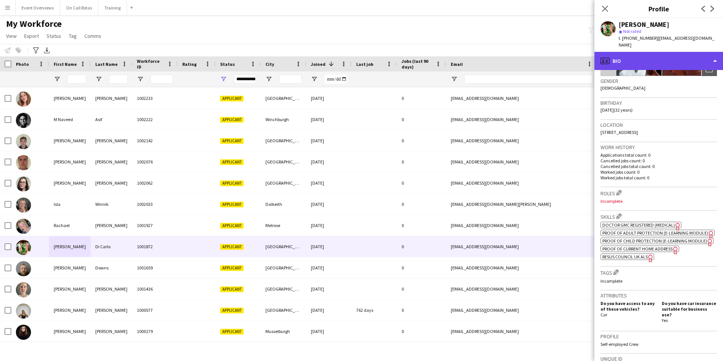
click at [648, 52] on div "profile Bio" at bounding box center [658, 61] width 129 height 18
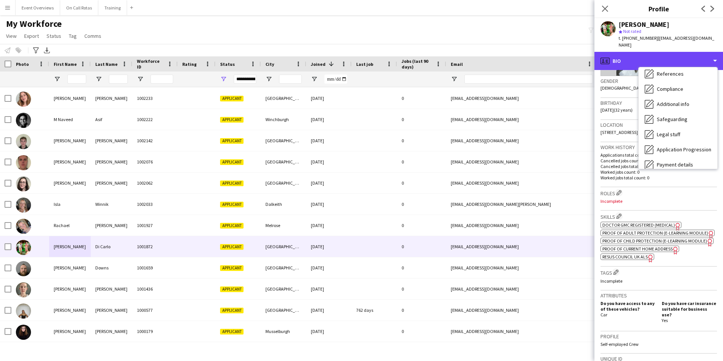
scroll to position [132, 0]
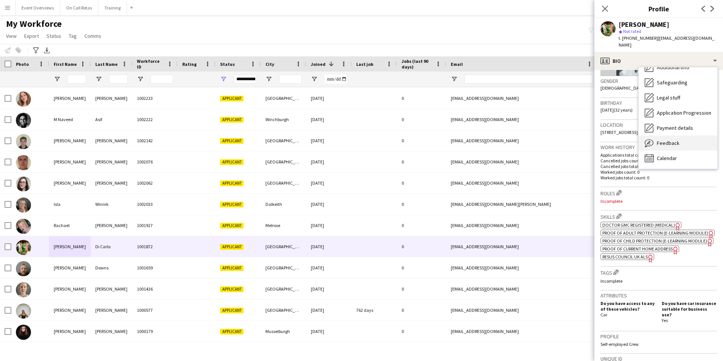
click at [670, 140] on span "Feedback" at bounding box center [668, 143] width 23 height 7
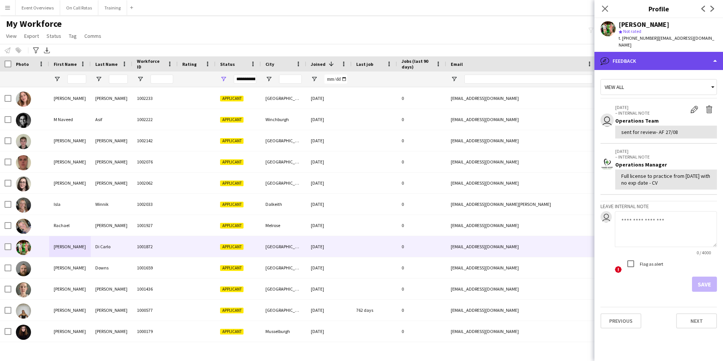
click at [650, 54] on div "bubble-pencil Feedback" at bounding box center [658, 61] width 129 height 18
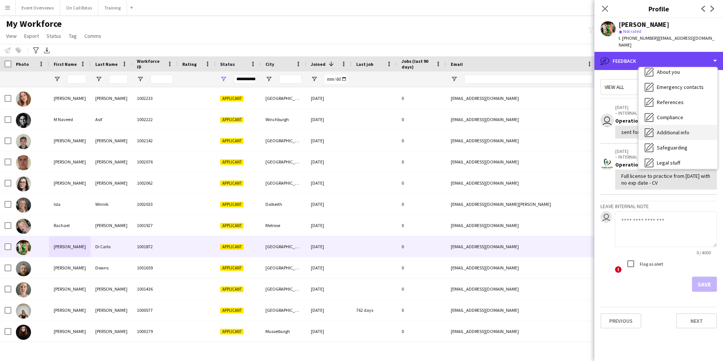
scroll to position [0, 0]
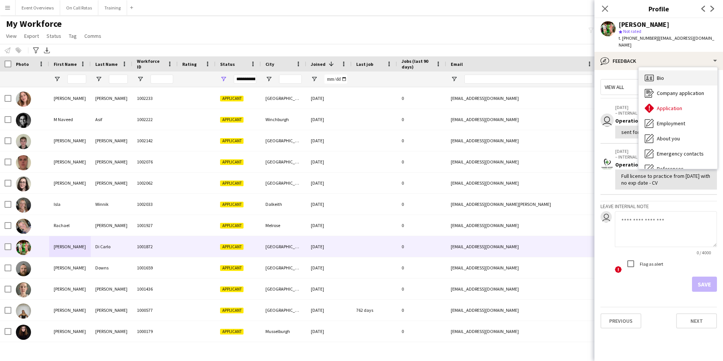
click at [660, 74] on span "Bio" at bounding box center [660, 77] width 7 height 7
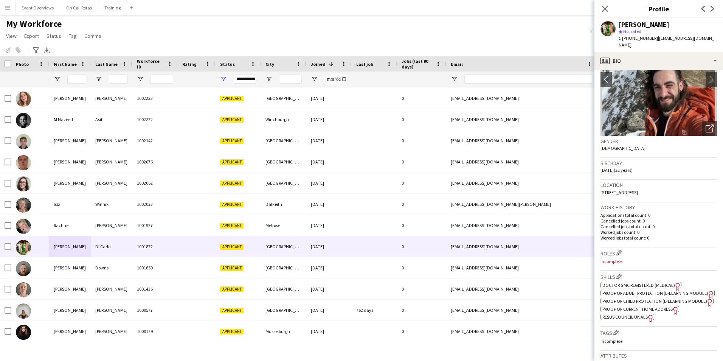
scroll to position [113, 0]
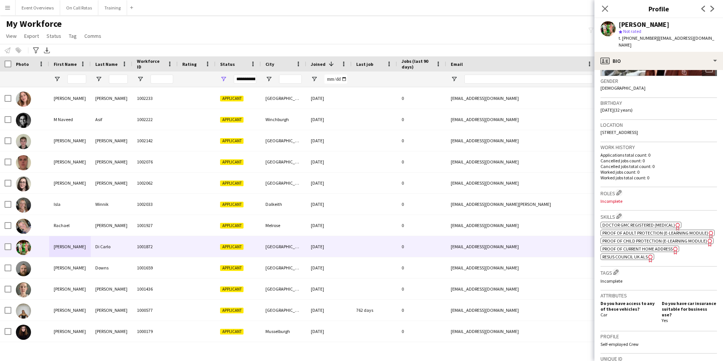
click at [634, 222] on span "Doctor GMC Registered (Medical)" at bounding box center [638, 225] width 73 height 6
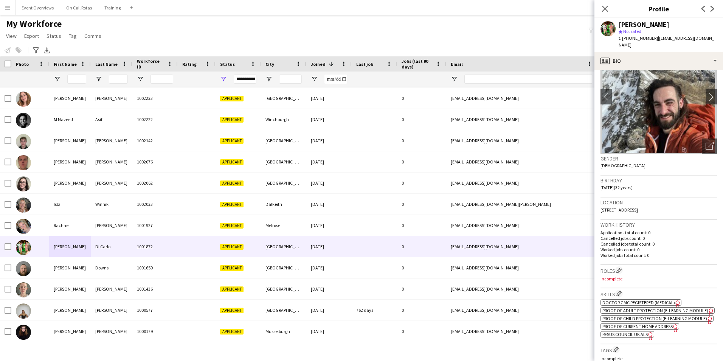
scroll to position [0, 0]
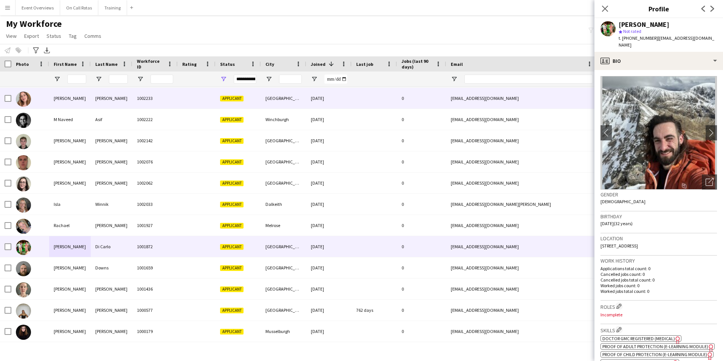
click at [188, 113] on div at bounding box center [197, 119] width 38 height 21
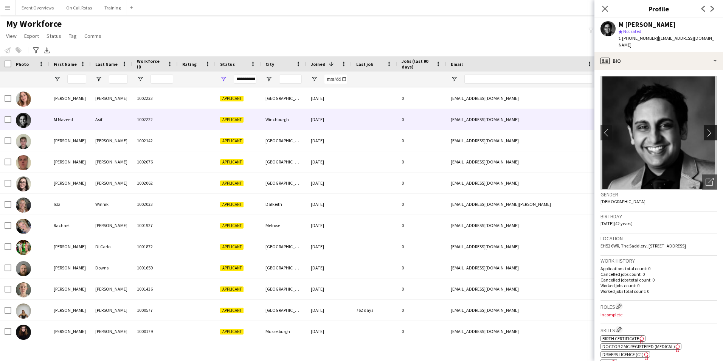
click at [708, 129] on app-icon "chevron-right" at bounding box center [712, 133] width 12 height 8
click at [609, 11] on app-icon "Close pop-in" at bounding box center [605, 8] width 11 height 11
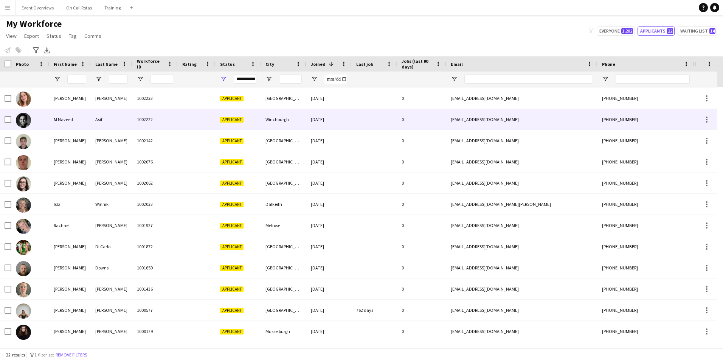
click at [179, 114] on div at bounding box center [197, 119] width 38 height 21
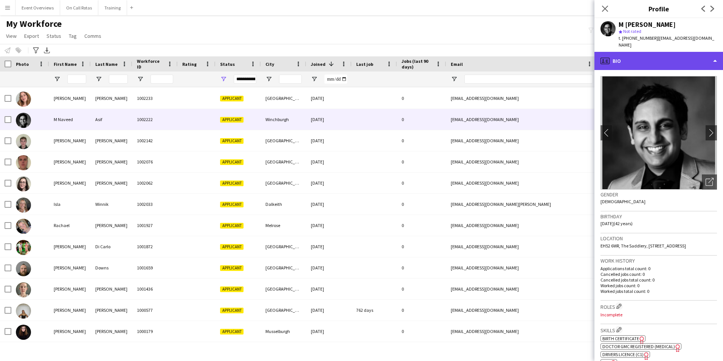
click at [639, 57] on div "profile Bio" at bounding box center [658, 61] width 129 height 18
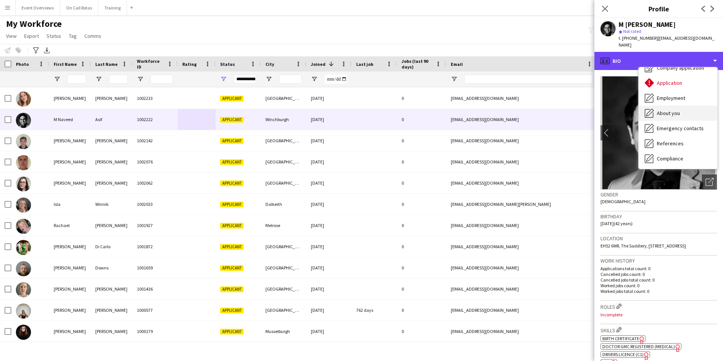
scroll to position [38, 0]
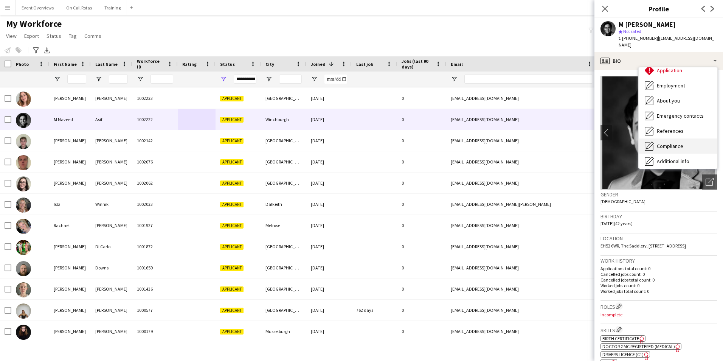
click at [681, 143] on span "Compliance" at bounding box center [670, 146] width 26 height 7
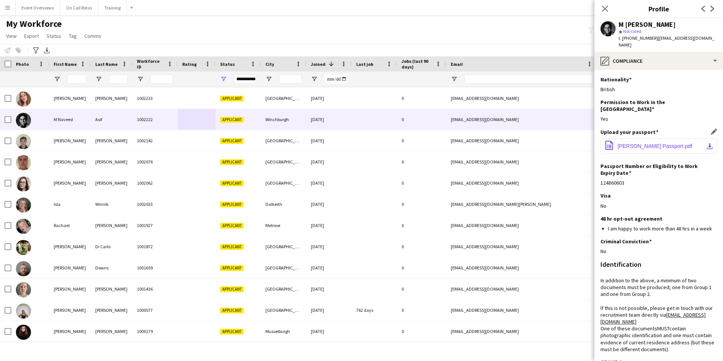
click at [649, 138] on button "office-file-sheet Naveed Asif Passport.pdf download-bottom" at bounding box center [659, 145] width 116 height 15
drag, startPoint x: 706, startPoint y: 38, endPoint x: 655, endPoint y: 39, distance: 51.8
click at [655, 39] on div "M Naveed Asif star Not rated t. +447817997246 | naveed_asif@hotmail.com" at bounding box center [658, 35] width 129 height 34
copy span "naveed_asif@hotmail.com"
click at [643, 143] on span "Naveed Asif Passport.pdf" at bounding box center [655, 146] width 75 height 6
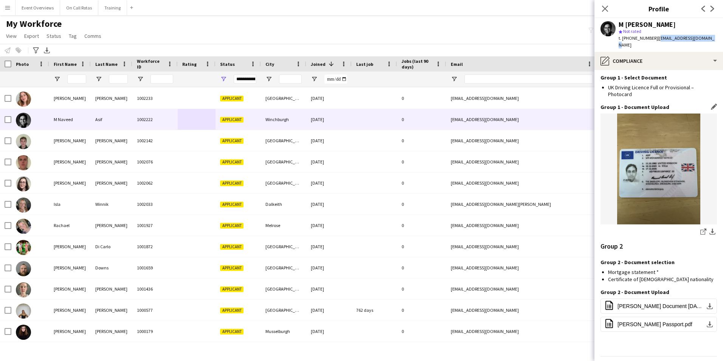
scroll to position [597, 0]
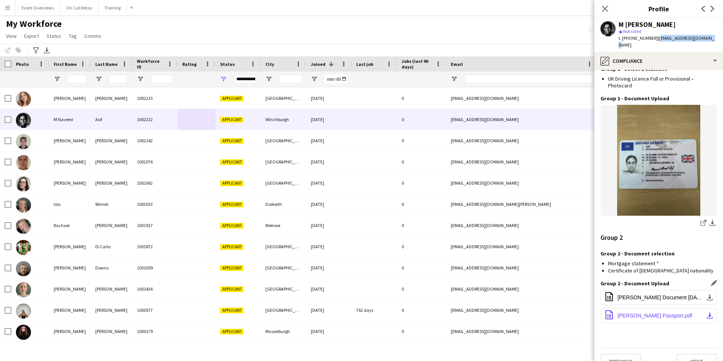
click at [636, 312] on span "Naveed Asif Passport.pdf" at bounding box center [655, 315] width 75 height 6
click at [642, 294] on span "Naveed Asif Document 5 May 2025 23.27.pdf" at bounding box center [660, 297] width 85 height 6
click at [683, 354] on button "Next" at bounding box center [696, 361] width 41 height 15
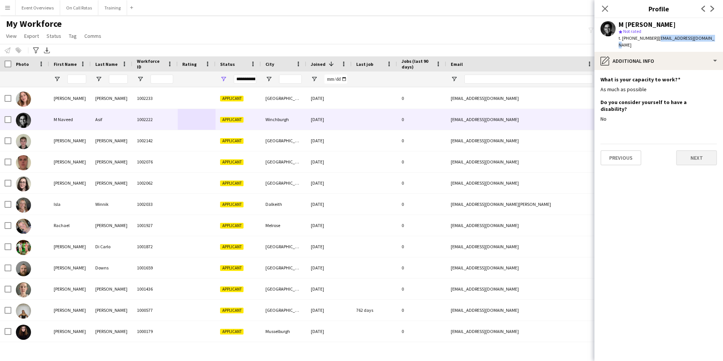
scroll to position [0, 0]
click at [687, 150] on button "Next" at bounding box center [696, 157] width 41 height 15
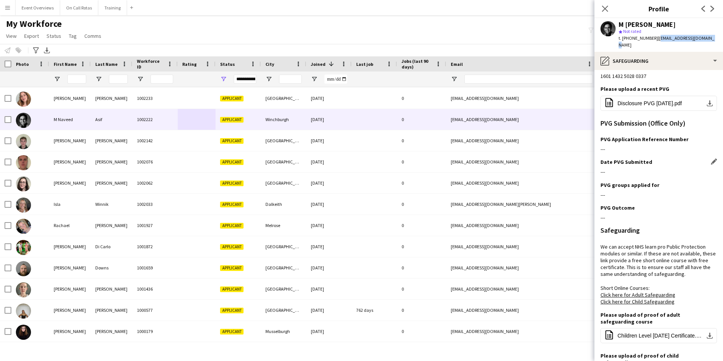
scroll to position [157, 0]
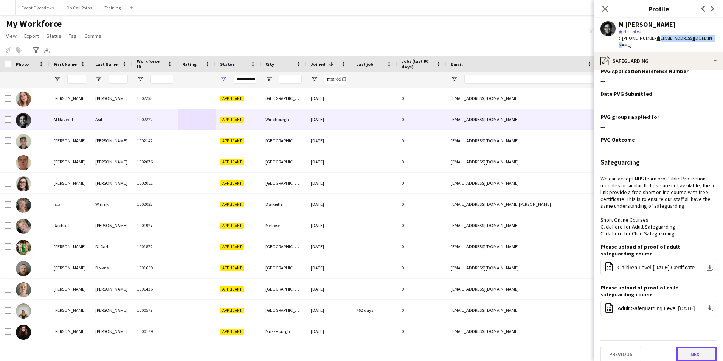
click at [685, 346] on button "Next" at bounding box center [696, 353] width 41 height 15
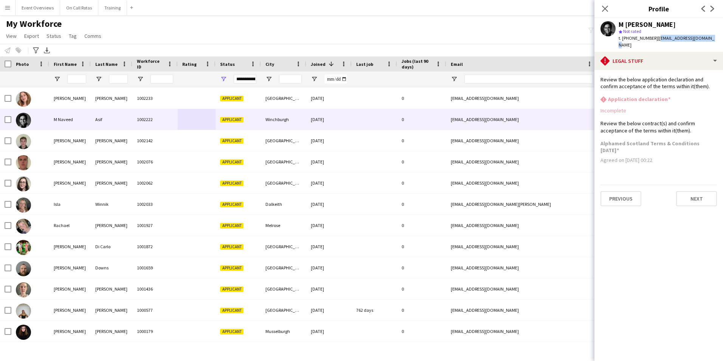
click at [707, 39] on div "M Naveed Asif star Not rated t. +447817997246 | naveed_asif@hotmail.com" at bounding box center [658, 35] width 129 height 34
drag, startPoint x: 707, startPoint y: 39, endPoint x: 660, endPoint y: 40, distance: 46.9
click at [660, 40] on div "M Naveed Asif star Not rated t. +447817997246 | naveed_asif@hotmail.com" at bounding box center [658, 35] width 129 height 34
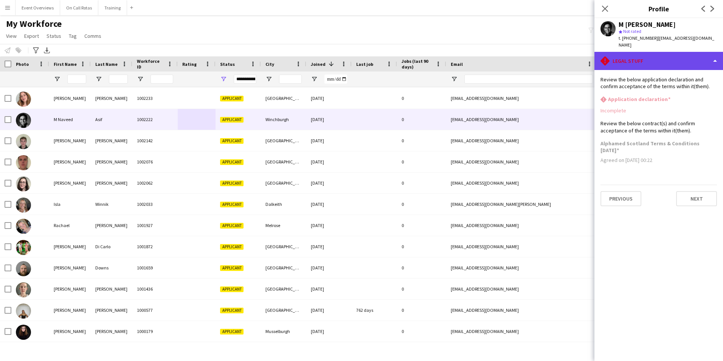
click at [663, 60] on div "rhombus-alert Legal stuff" at bounding box center [658, 61] width 129 height 18
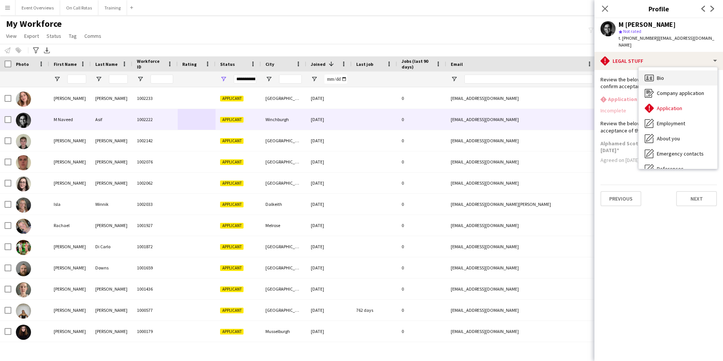
click at [666, 70] on div "Bio Bio" at bounding box center [678, 77] width 79 height 15
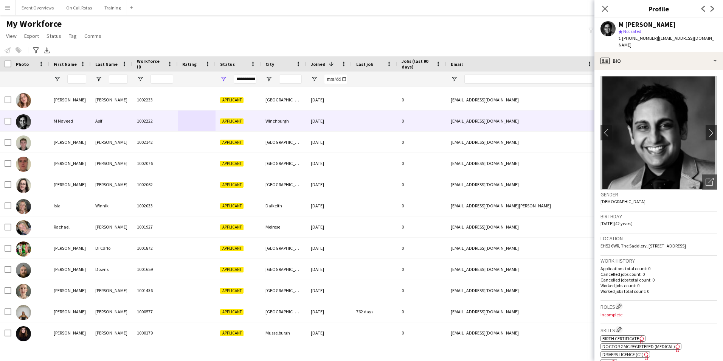
scroll to position [211, 0]
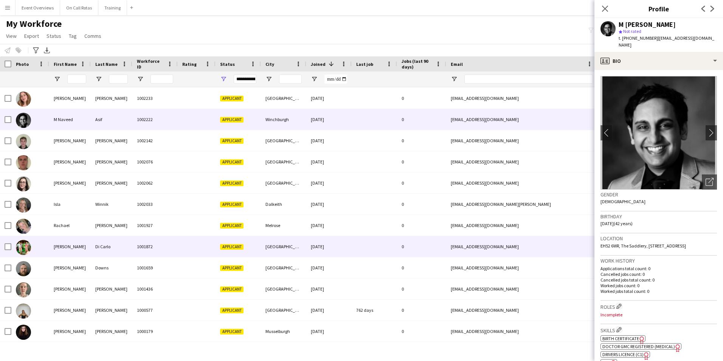
click at [129, 253] on div "Di Carlo" at bounding box center [112, 246] width 42 height 21
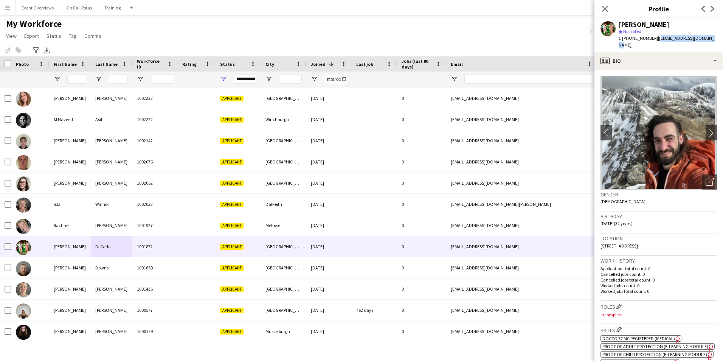
drag, startPoint x: 710, startPoint y: 39, endPoint x: 655, endPoint y: 42, distance: 55.3
click at [655, 42] on div "Andrew Di Carlo star Not rated t. +447815692296 | andrewadicarlo@gmail.com" at bounding box center [658, 35] width 129 height 34
copy span "andrewadicarlo@gmail.com"
click at [705, 29] on div "star Not rated" at bounding box center [668, 31] width 98 height 7
drag, startPoint x: 709, startPoint y: 40, endPoint x: 655, endPoint y: 42, distance: 54.5
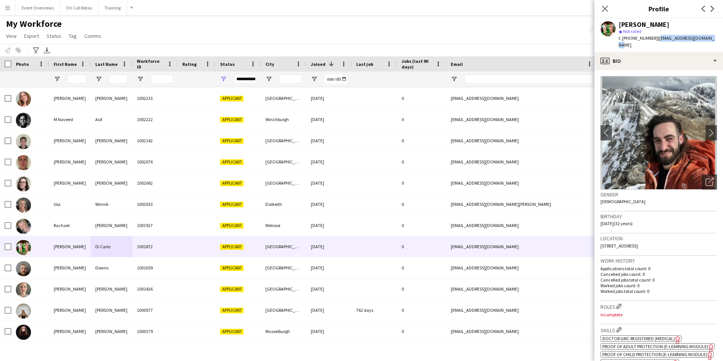
click at [655, 42] on div "Andrew Di Carlo star Not rated t. +447815692296 | andrewadicarlo@gmail.com" at bounding box center [658, 35] width 129 height 34
copy span "andrewadicarlo@gmail.com"
click at [606, 8] on icon at bounding box center [604, 8] width 7 height 7
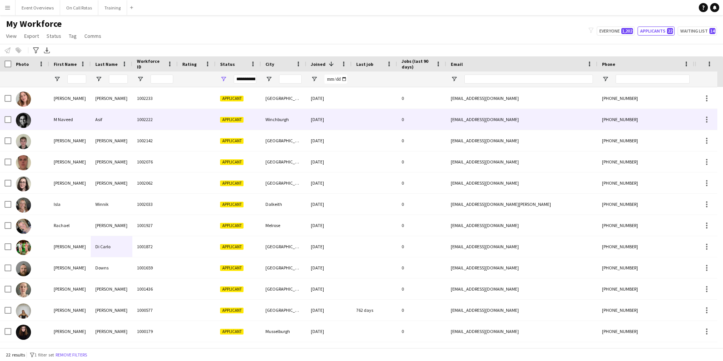
click at [46, 115] on div at bounding box center [30, 119] width 38 height 21
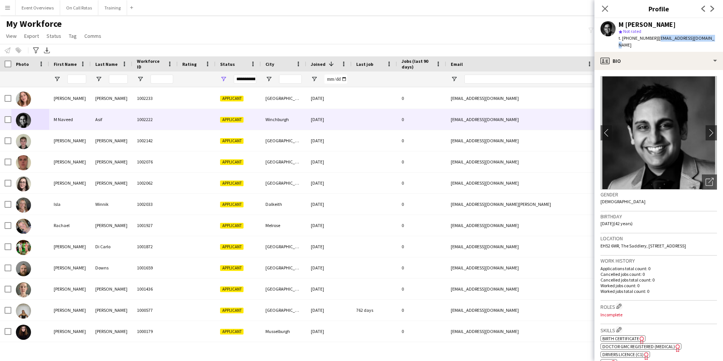
drag, startPoint x: 706, startPoint y: 35, endPoint x: 654, endPoint y: 38, distance: 52.3
click at [654, 38] on div "M Naveed Asif star Not rated t. +447817997246 | naveed_asif@hotmail.com" at bounding box center [658, 35] width 129 height 34
copy span "naveed_asif@hotmail.com"
drag, startPoint x: 603, startPoint y: 8, endPoint x: 630, endPoint y: 25, distance: 32.6
click at [603, 8] on icon "Close pop-in" at bounding box center [605, 9] width 6 height 6
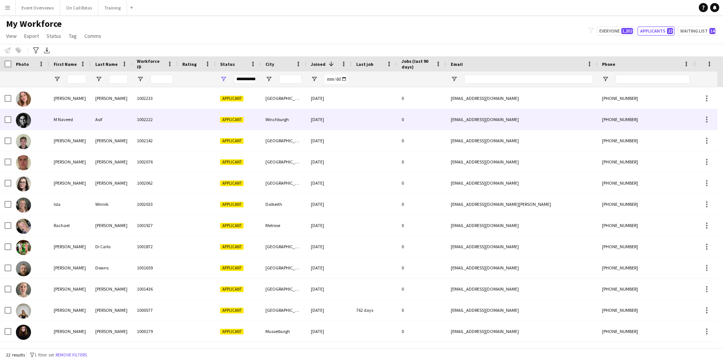
click at [132, 126] on div "1002222" at bounding box center [154, 119] width 45 height 21
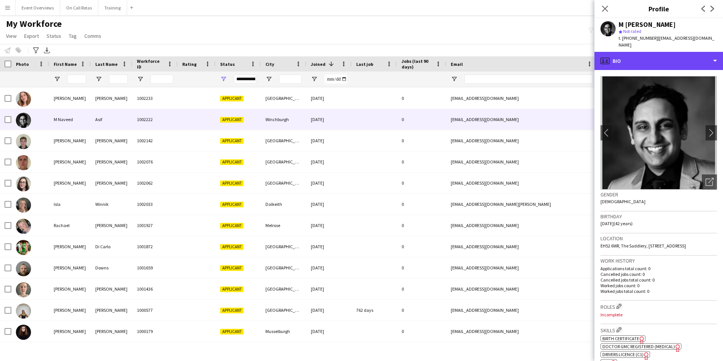
click at [681, 52] on div "profile Bio" at bounding box center [658, 61] width 129 height 18
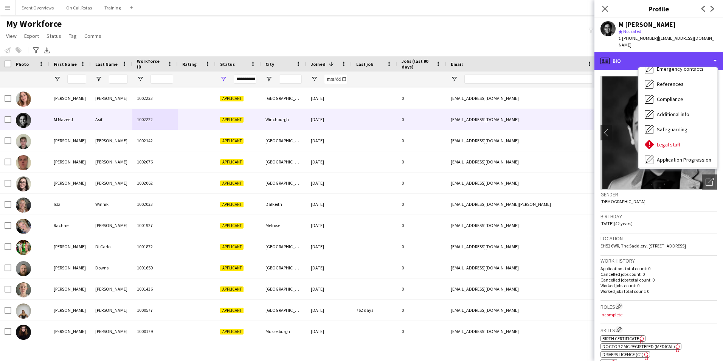
scroll to position [132, 0]
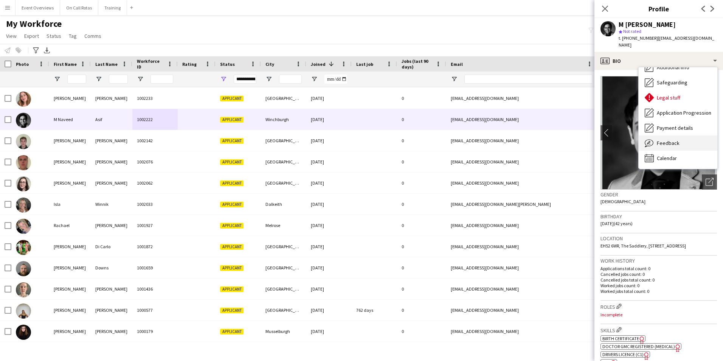
click at [677, 140] on span "Feedback" at bounding box center [668, 143] width 23 height 7
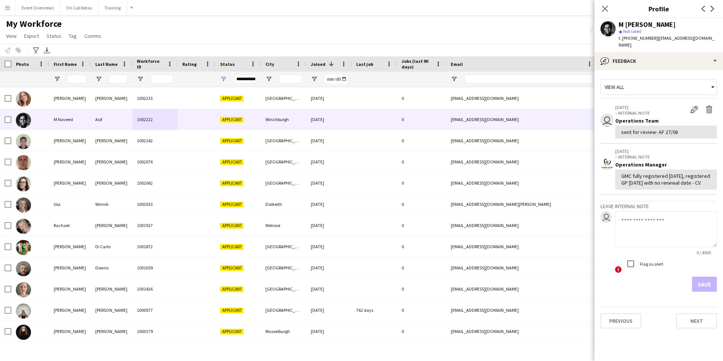
click at [643, 211] on textarea at bounding box center [666, 229] width 102 height 36
type textarea "**********"
click at [706, 279] on button "Save" at bounding box center [704, 283] width 25 height 15
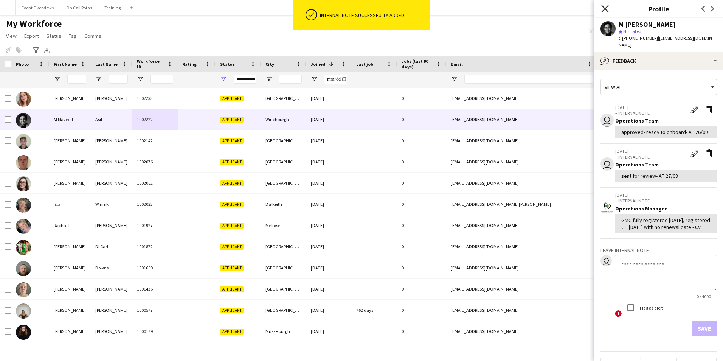
click at [604, 11] on icon "Close pop-in" at bounding box center [604, 8] width 7 height 7
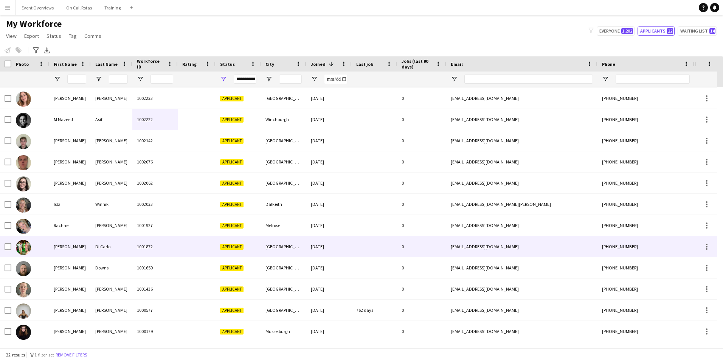
click at [98, 243] on div "Di Carlo" at bounding box center [112, 246] width 42 height 21
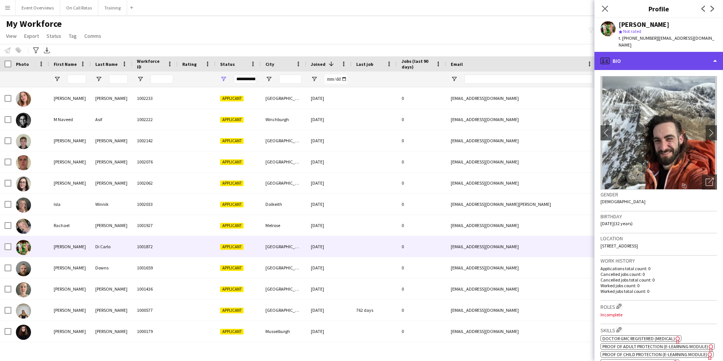
click at [642, 52] on div "profile Bio" at bounding box center [658, 61] width 129 height 18
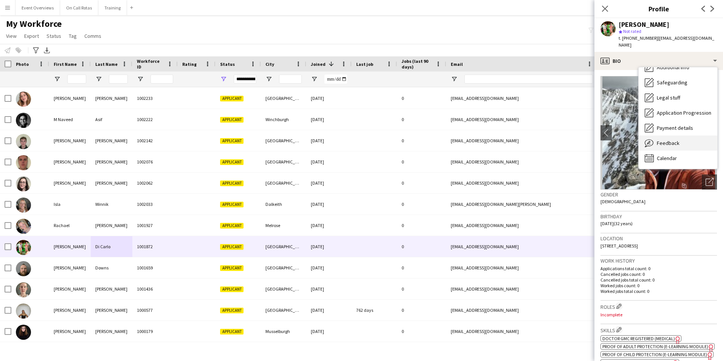
click at [670, 135] on div "Feedback Feedback" at bounding box center [678, 142] width 79 height 15
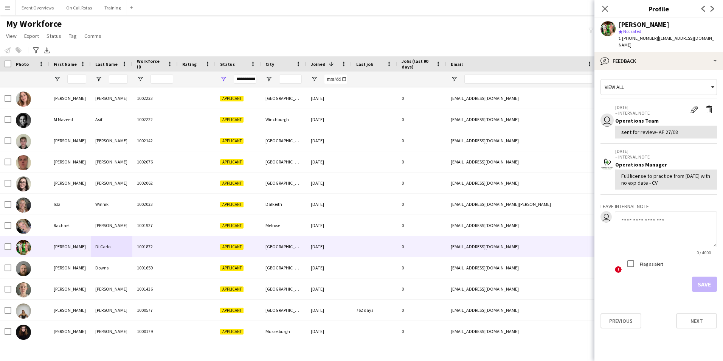
click at [656, 228] on textarea at bounding box center [666, 229] width 102 height 36
type textarea "*"
type textarea "**********"
click at [698, 276] on button "Save" at bounding box center [704, 283] width 25 height 15
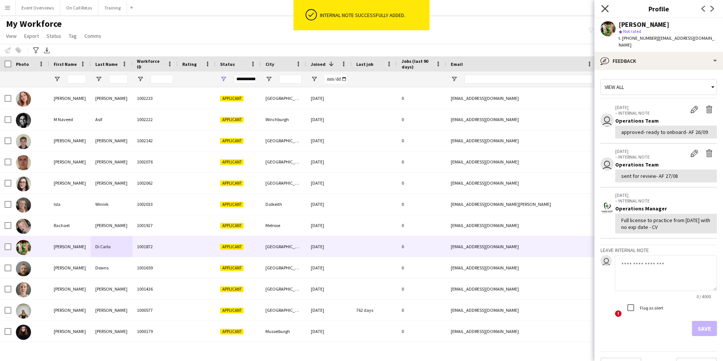
click at [606, 9] on icon "Close pop-in" at bounding box center [604, 8] width 7 height 7
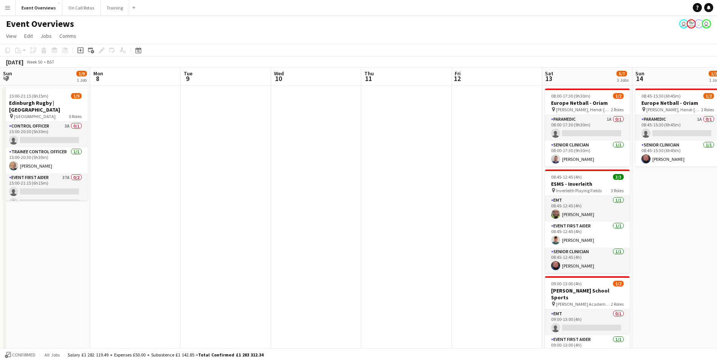
scroll to position [0, 291]
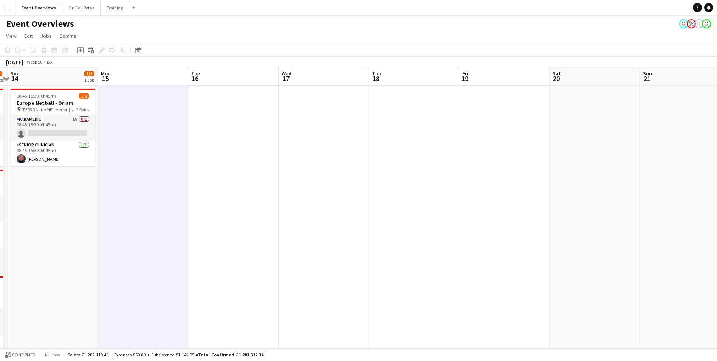
drag, startPoint x: 531, startPoint y: 144, endPoint x: 197, endPoint y: 204, distance: 339.5
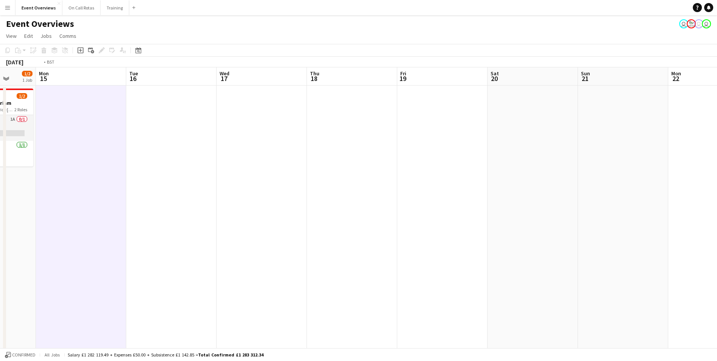
drag, startPoint x: 511, startPoint y: 210, endPoint x: 268, endPoint y: 225, distance: 243.2
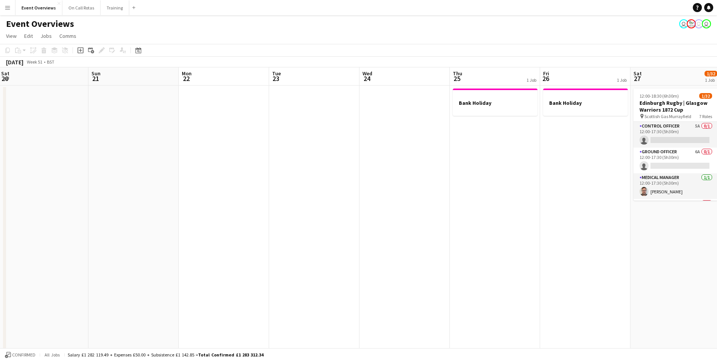
drag, startPoint x: 507, startPoint y: 214, endPoint x: 191, endPoint y: 232, distance: 316.2
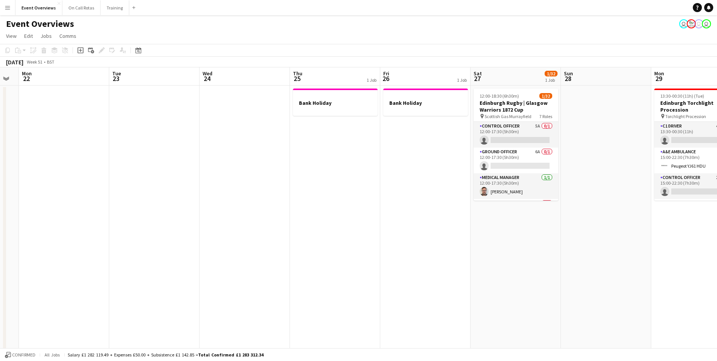
drag, startPoint x: 439, startPoint y: 206, endPoint x: 293, endPoint y: 222, distance: 146.7
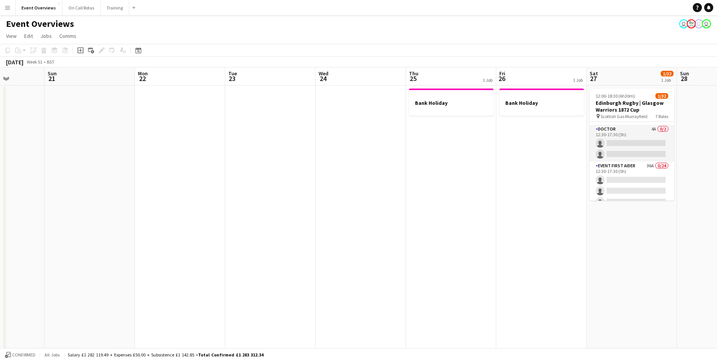
drag, startPoint x: 312, startPoint y: 264, endPoint x: 444, endPoint y: 202, distance: 146.5
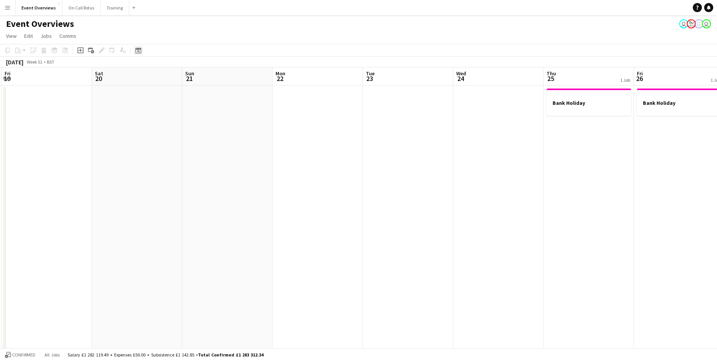
click at [141, 51] on icon at bounding box center [138, 50] width 6 height 6
click at [178, 146] on span "26" at bounding box center [179, 144] width 9 height 9
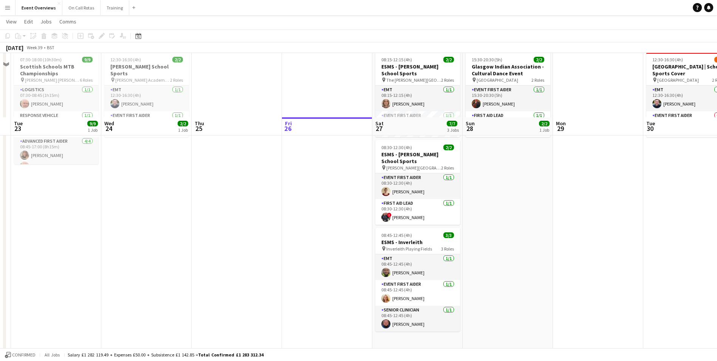
scroll to position [0, 0]
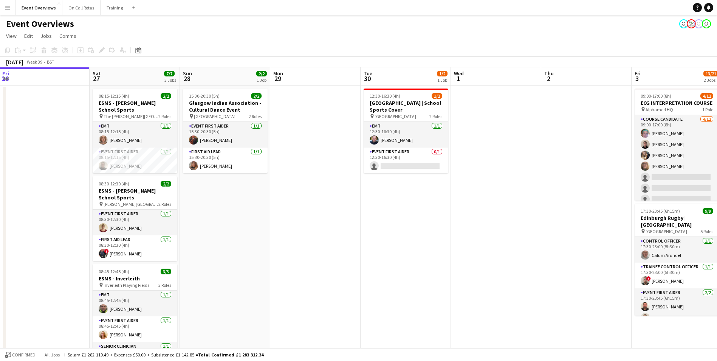
drag, startPoint x: 630, startPoint y: 224, endPoint x: 348, endPoint y: 217, distance: 283.0
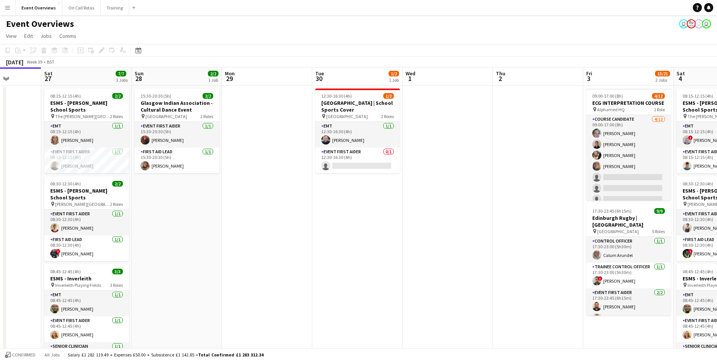
scroll to position [0, 237]
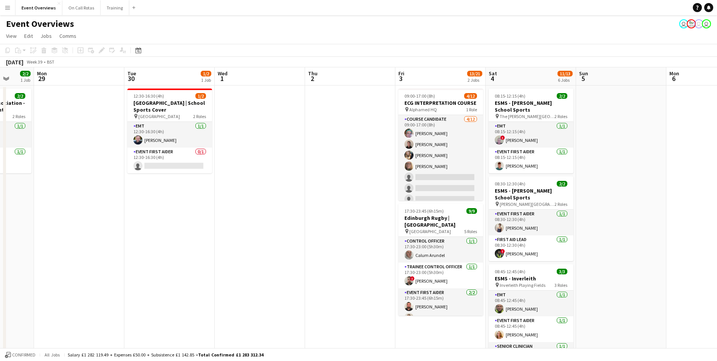
drag, startPoint x: 543, startPoint y: 212, endPoint x: 307, endPoint y: 222, distance: 236.6
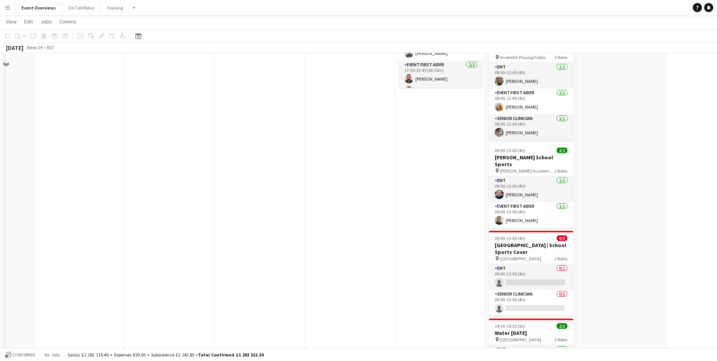
scroll to position [0, 0]
